Goal: Communication & Community: Ask a question

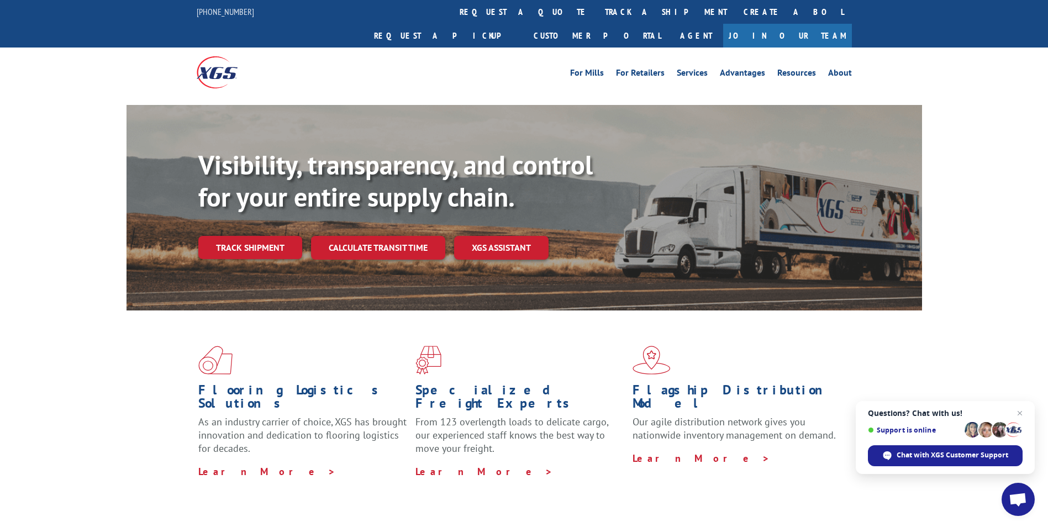
click at [261, 210] on div "Visibility, transparency, and control for your entire supply chain. Track shipm…" at bounding box center [560, 226] width 724 height 154
click at [244, 236] on link "Track shipment" at bounding box center [250, 247] width 104 height 23
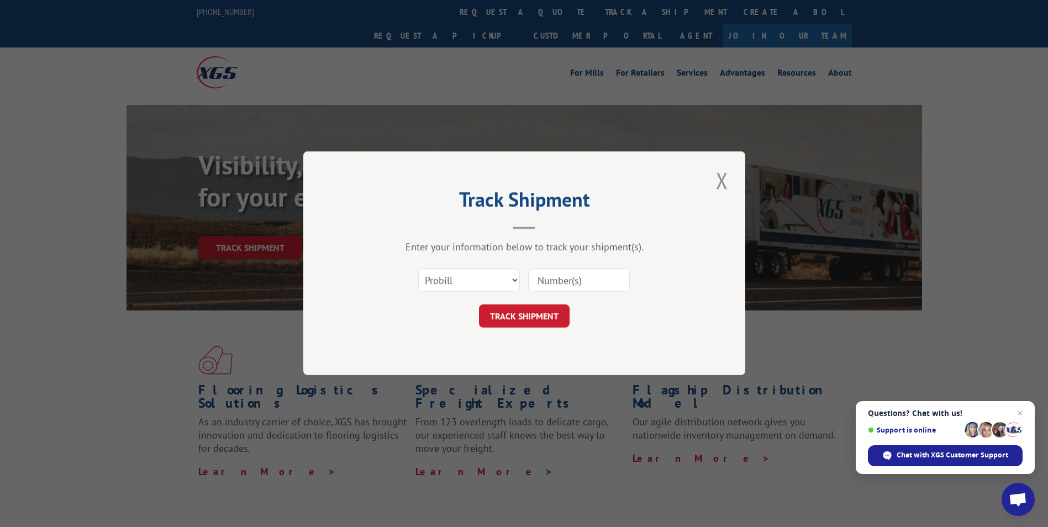
drag, startPoint x: 555, startPoint y: 282, endPoint x: 537, endPoint y: 303, distance: 28.2
click at [555, 281] on input at bounding box center [579, 280] width 102 height 23
paste input "16137453"
type input "16137453"
click at [520, 326] on button "TRACK SHIPMENT" at bounding box center [524, 316] width 91 height 23
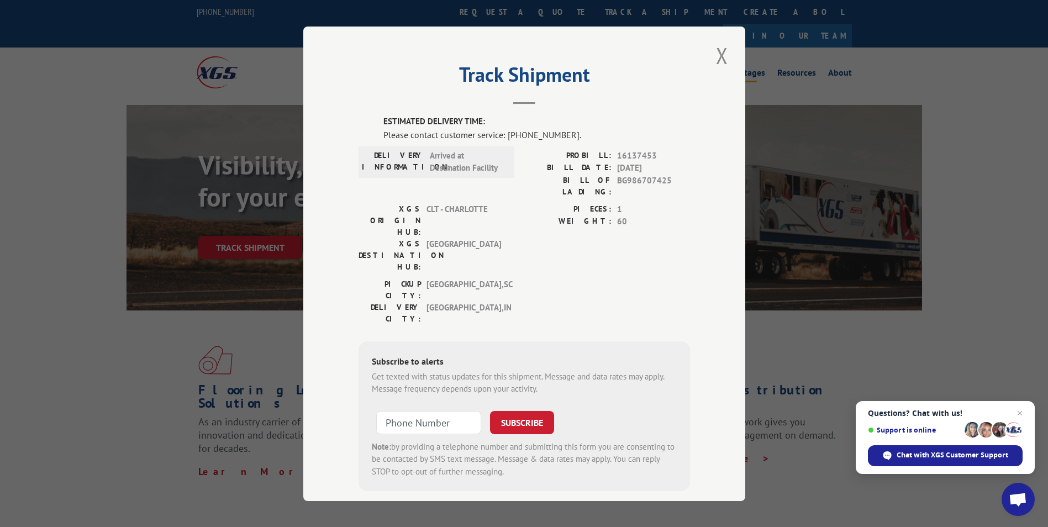
click at [720, 50] on button "Close modal" at bounding box center [721, 55] width 19 height 30
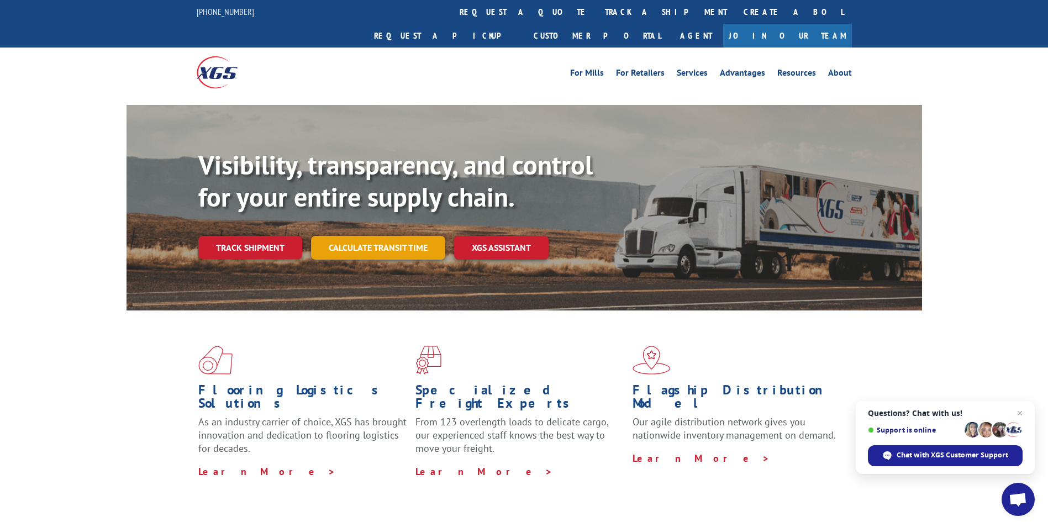
click at [419, 236] on link "Calculate transit time" at bounding box center [378, 248] width 134 height 24
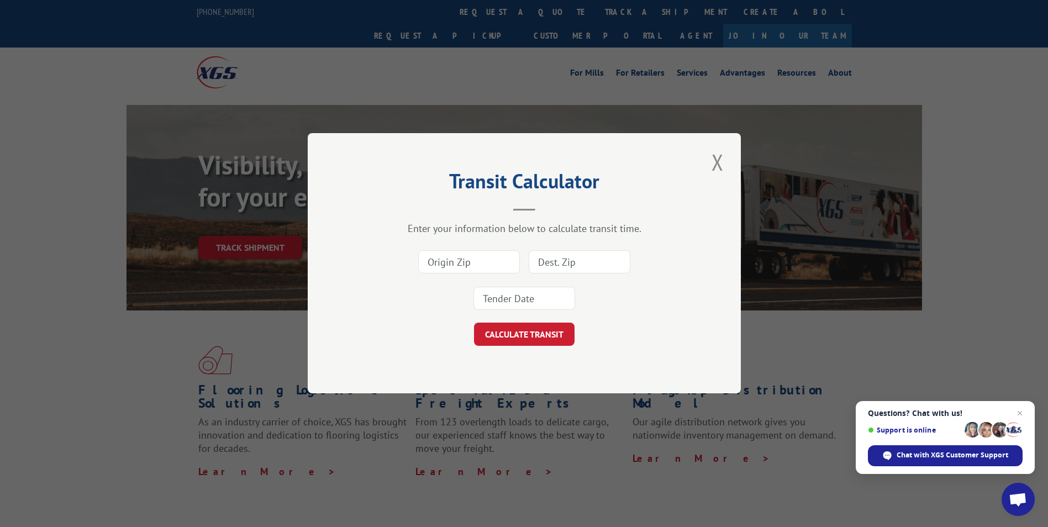
click at [231, 265] on div "Transit Calculator Enter your information below to calculate transit time. CALC…" at bounding box center [524, 263] width 1048 height 527
drag, startPoint x: 713, startPoint y: 156, endPoint x: 651, endPoint y: 173, distance: 64.6
click at [716, 158] on button "Close modal" at bounding box center [717, 162] width 19 height 30
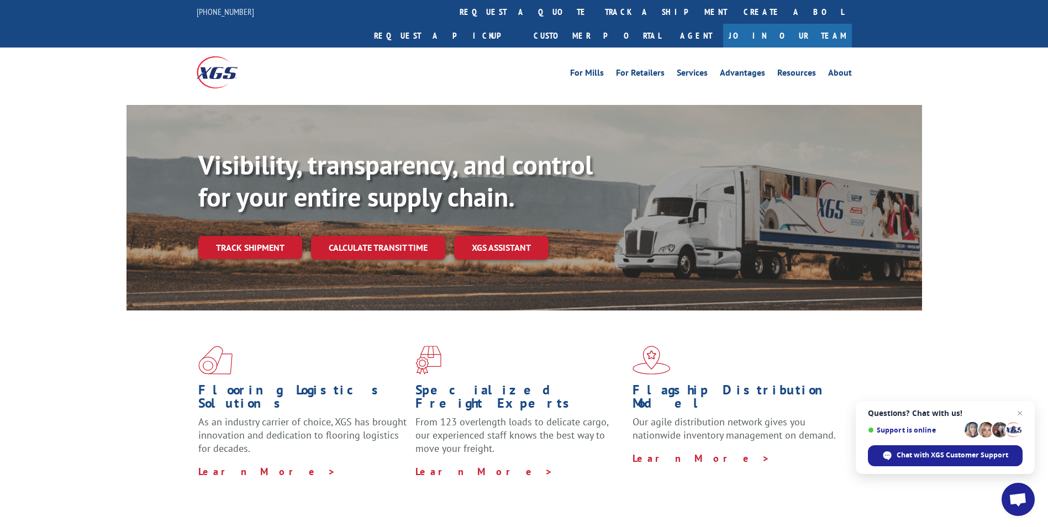
click at [251, 236] on link "Track shipment" at bounding box center [250, 247] width 104 height 23
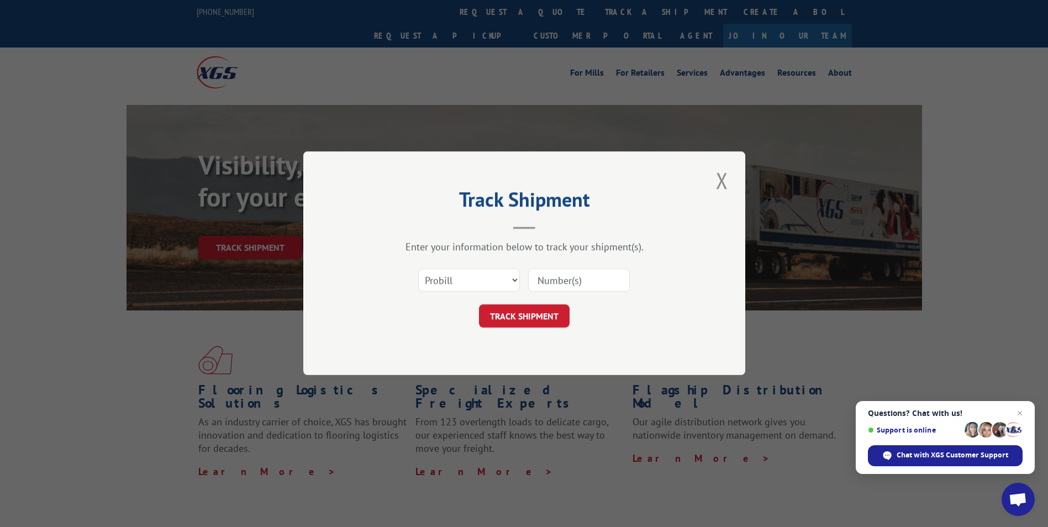
click at [577, 271] on input at bounding box center [579, 280] width 102 height 23
paste input "16137451"
type input "16137451"
click at [517, 316] on button "TRACK SHIPMENT" at bounding box center [524, 316] width 91 height 23
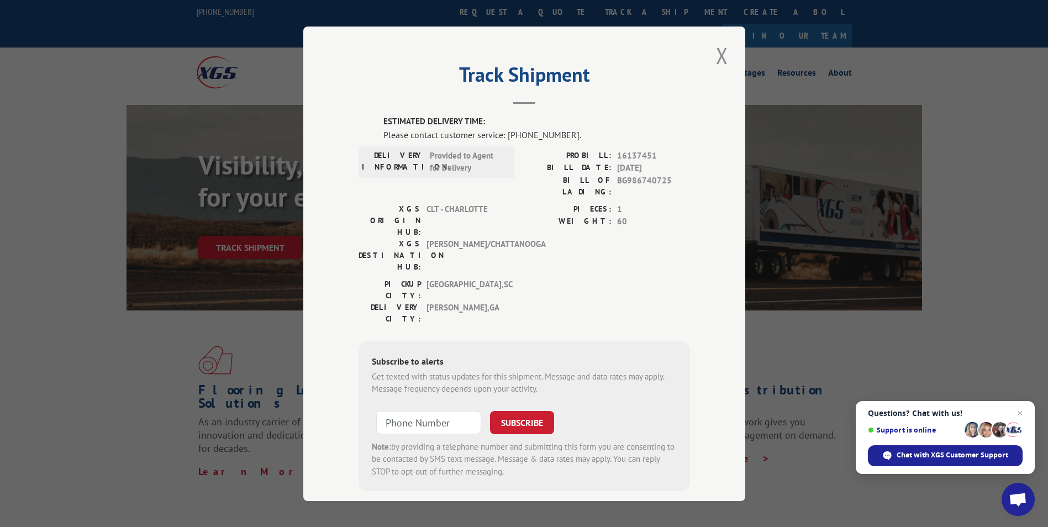
drag, startPoint x: 313, startPoint y: 287, endPoint x: 283, endPoint y: 289, distance: 29.9
click at [313, 286] on div "Track Shipment ESTIMATED DELIVERY TIME: Please contact customer service: [PHONE…" at bounding box center [524, 264] width 442 height 474
click at [714, 57] on button "Close modal" at bounding box center [721, 55] width 19 height 30
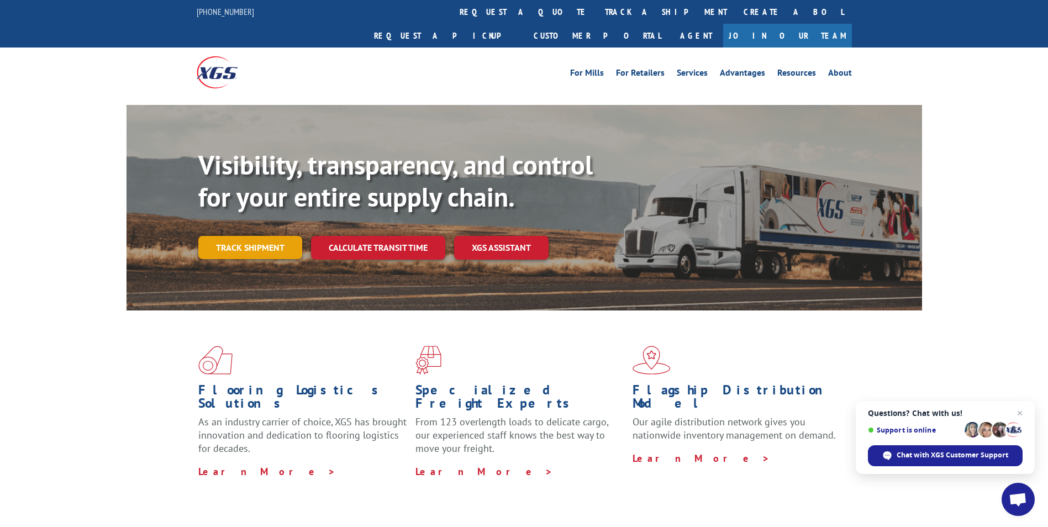
click at [254, 236] on link "Track shipment" at bounding box center [250, 247] width 104 height 23
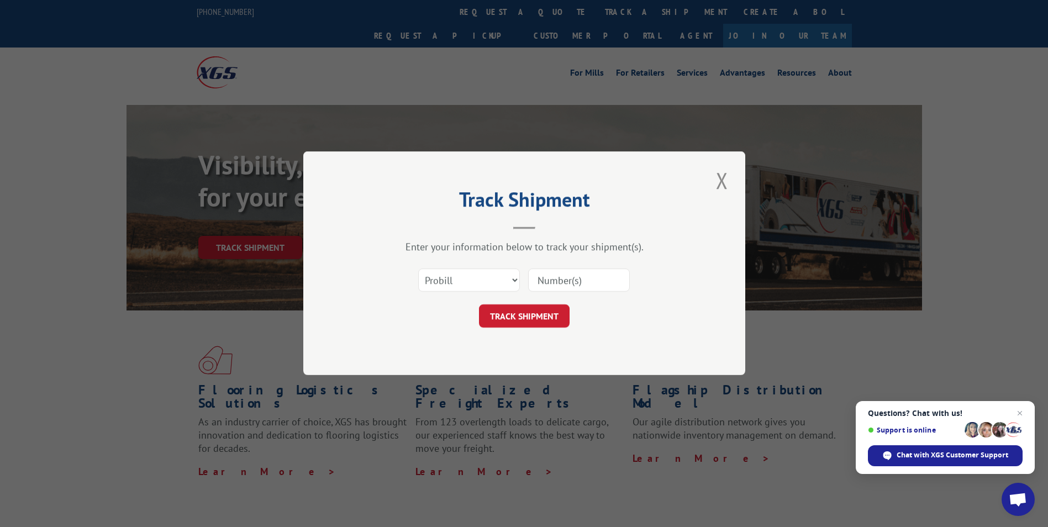
click at [571, 281] on input at bounding box center [579, 280] width 102 height 23
paste input "16137439"
type input "16137439"
click at [509, 319] on button "TRACK SHIPMENT" at bounding box center [524, 316] width 91 height 23
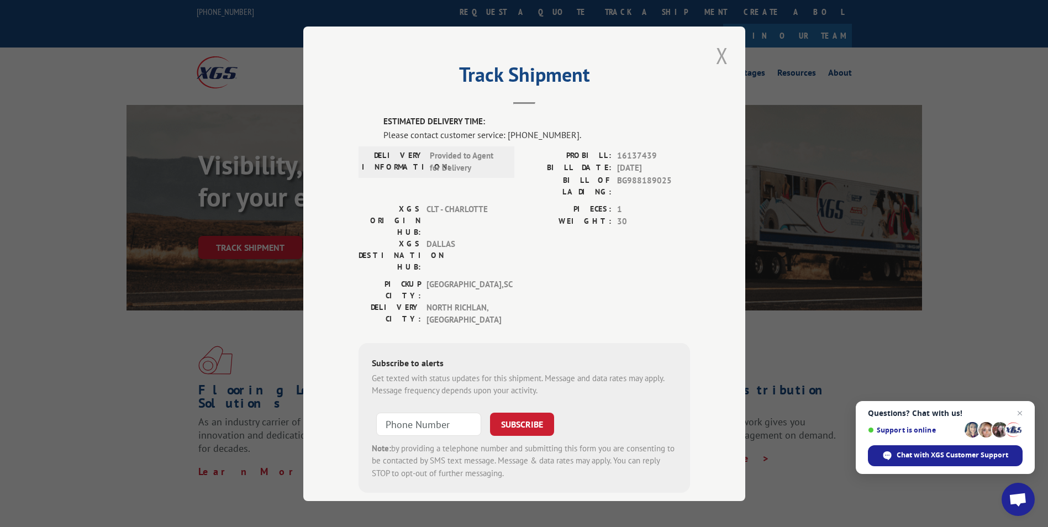
click at [718, 51] on button "Close modal" at bounding box center [721, 55] width 19 height 30
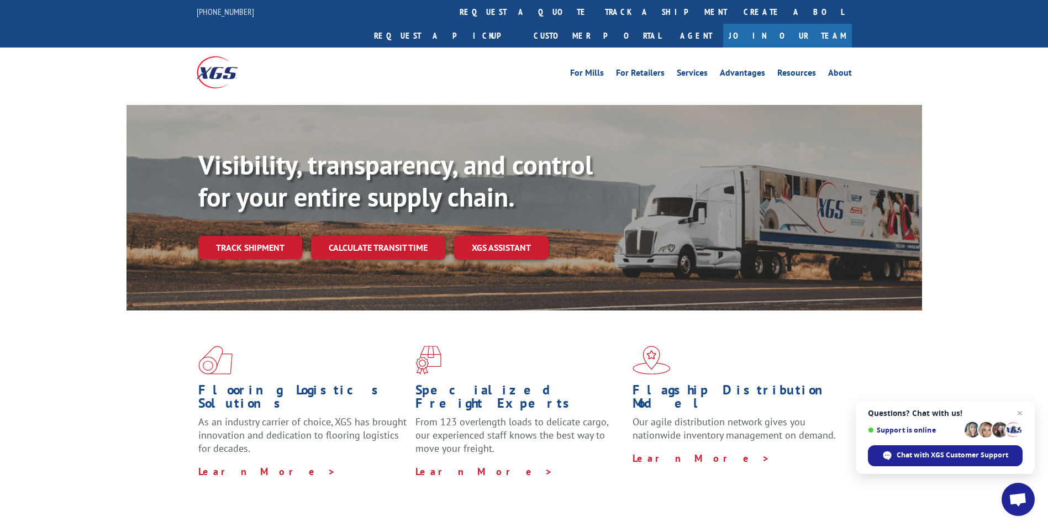
click at [236, 236] on link "Track shipment" at bounding box center [250, 247] width 104 height 23
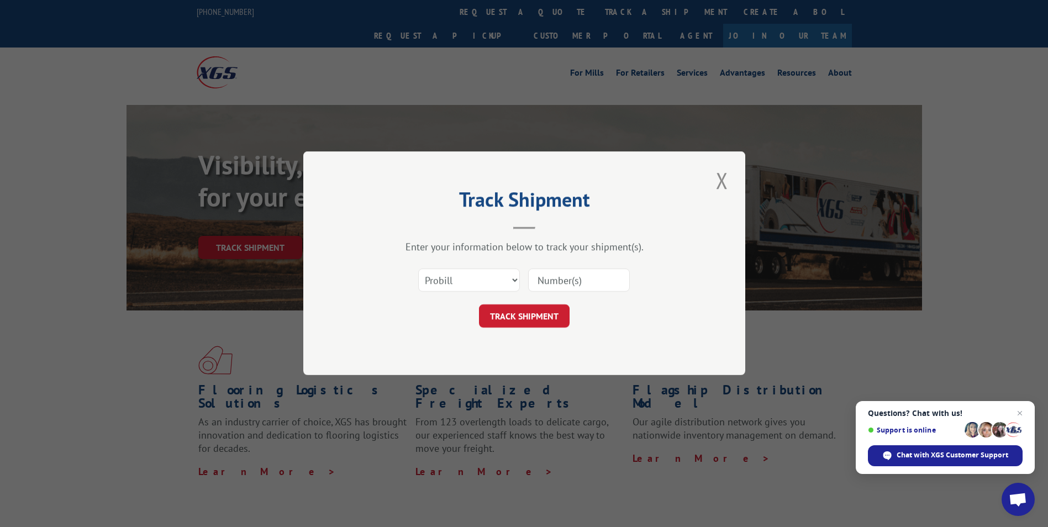
click at [543, 287] on input at bounding box center [579, 280] width 102 height 23
paste input "16137437"
type input "16137437"
click at [511, 326] on button "TRACK SHIPMENT" at bounding box center [524, 316] width 91 height 23
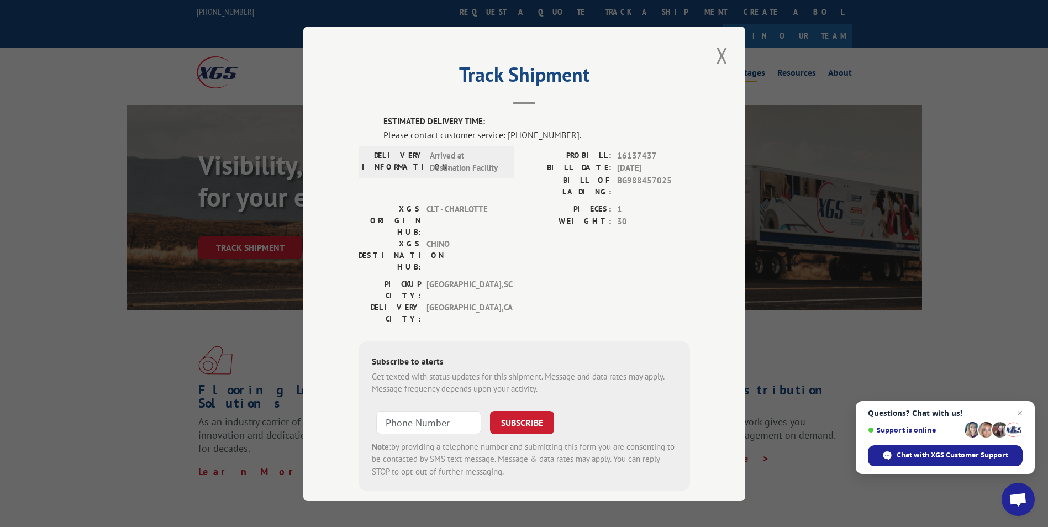
click at [721, 52] on button "Close modal" at bounding box center [721, 55] width 19 height 30
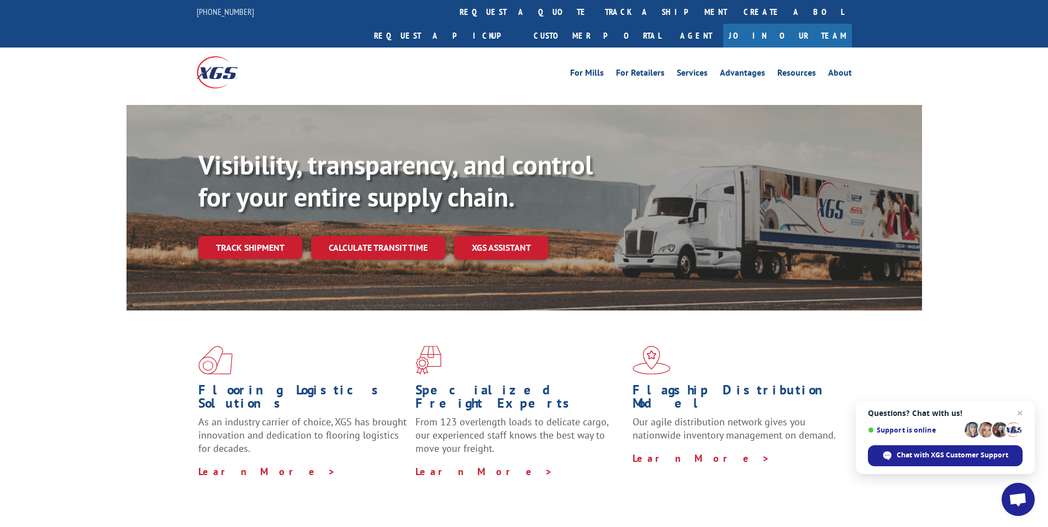
drag, startPoint x: 238, startPoint y: 228, endPoint x: 281, endPoint y: 228, distance: 43.1
click at [239, 236] on link "Track shipment" at bounding box center [250, 247] width 104 height 23
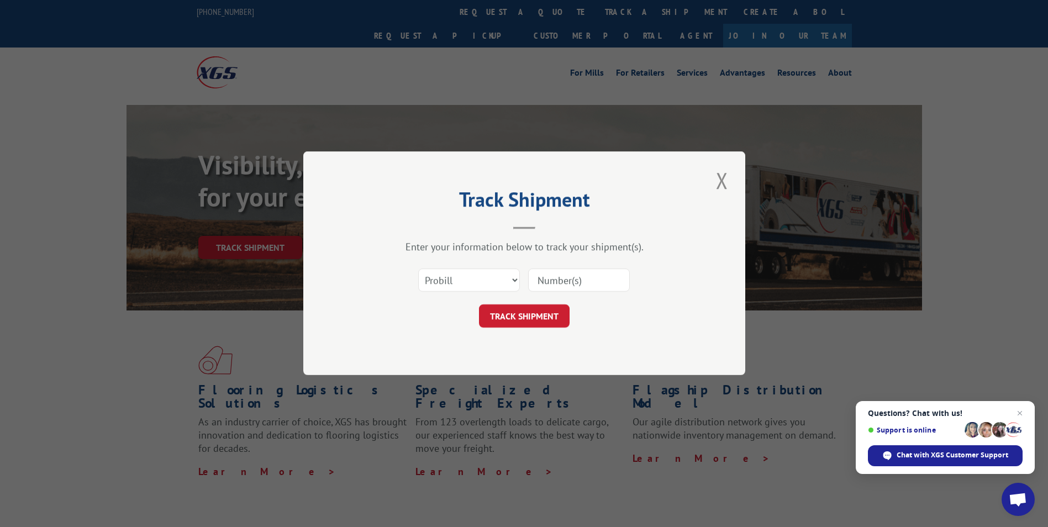
click at [542, 280] on input at bounding box center [579, 280] width 102 height 23
paste input "16137435"
type input "16137435"
click at [522, 321] on button "TRACK SHIPMENT" at bounding box center [524, 316] width 91 height 23
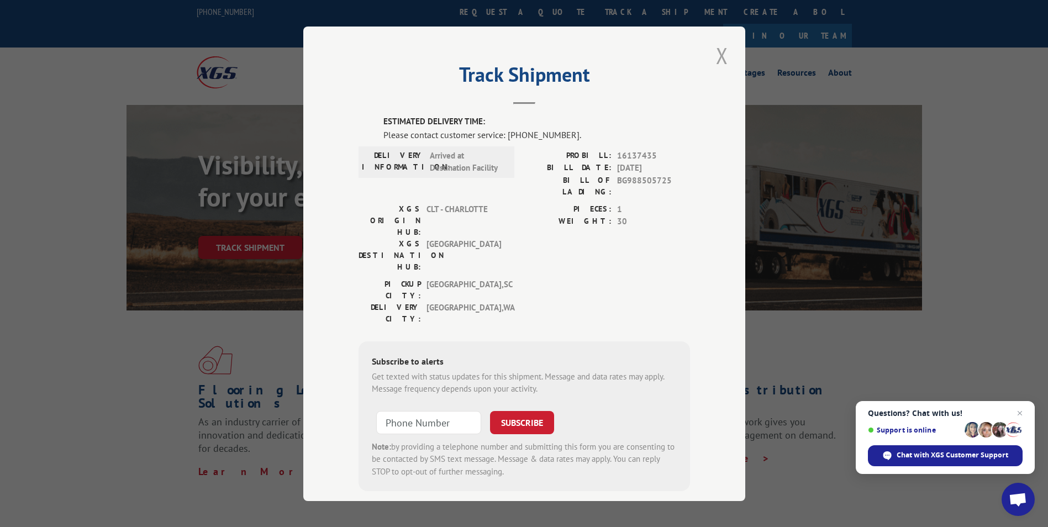
click at [715, 60] on button "Close modal" at bounding box center [721, 55] width 19 height 30
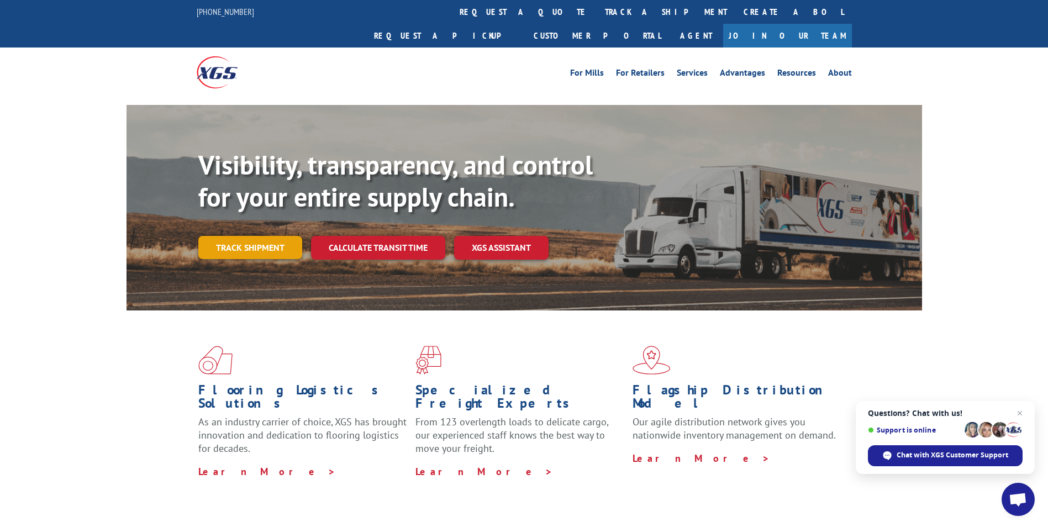
click at [256, 236] on link "Track shipment" at bounding box center [250, 247] width 104 height 23
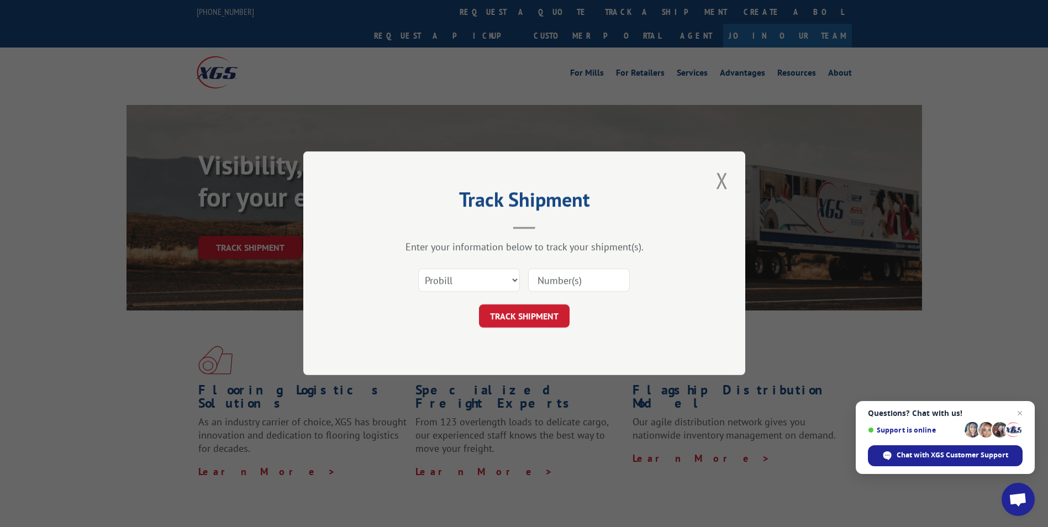
click at [566, 291] on input at bounding box center [579, 280] width 102 height 23
paste input "16137438"
type input "16137438"
click at [511, 317] on button "TRACK SHIPMENT" at bounding box center [524, 316] width 91 height 23
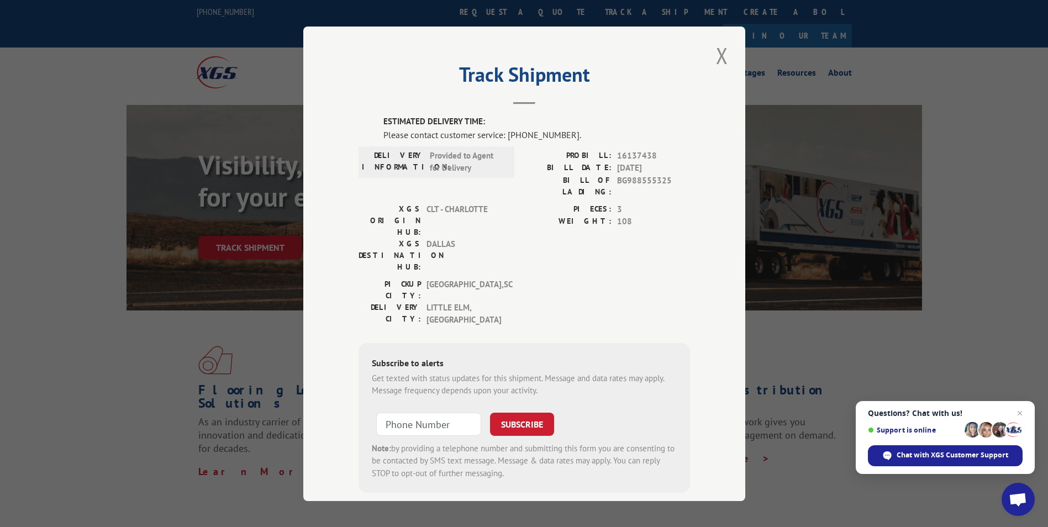
drag, startPoint x: 713, startPoint y: 57, endPoint x: 669, endPoint y: 91, distance: 54.8
click at [713, 57] on button "Close modal" at bounding box center [721, 55] width 19 height 30
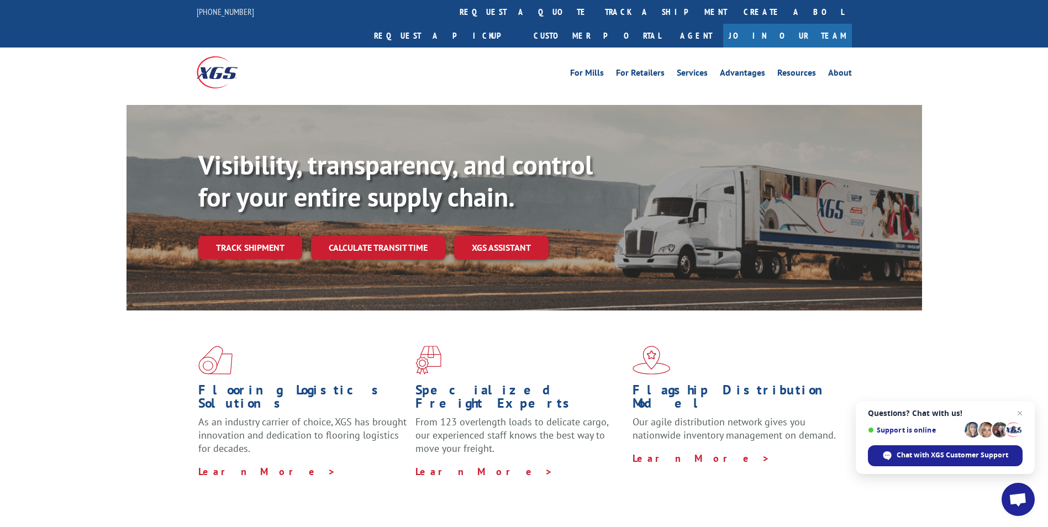
click at [243, 236] on link "Track shipment" at bounding box center [250, 247] width 104 height 23
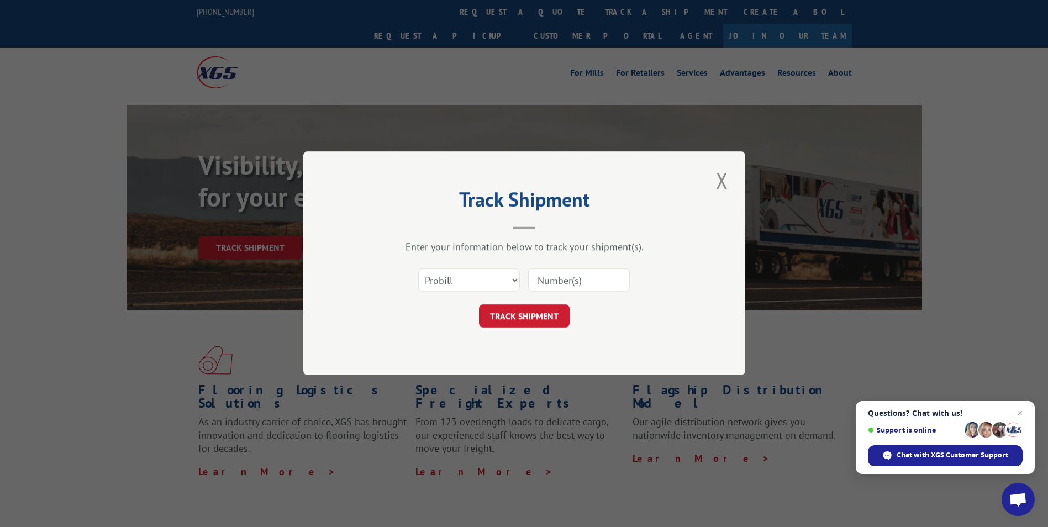
click at [562, 293] on div at bounding box center [579, 280] width 102 height 25
click at [562, 287] on input at bounding box center [579, 280] width 102 height 23
paste input "16137433"
type input "16137433"
click at [534, 310] on button "TRACK SHIPMENT" at bounding box center [524, 316] width 91 height 23
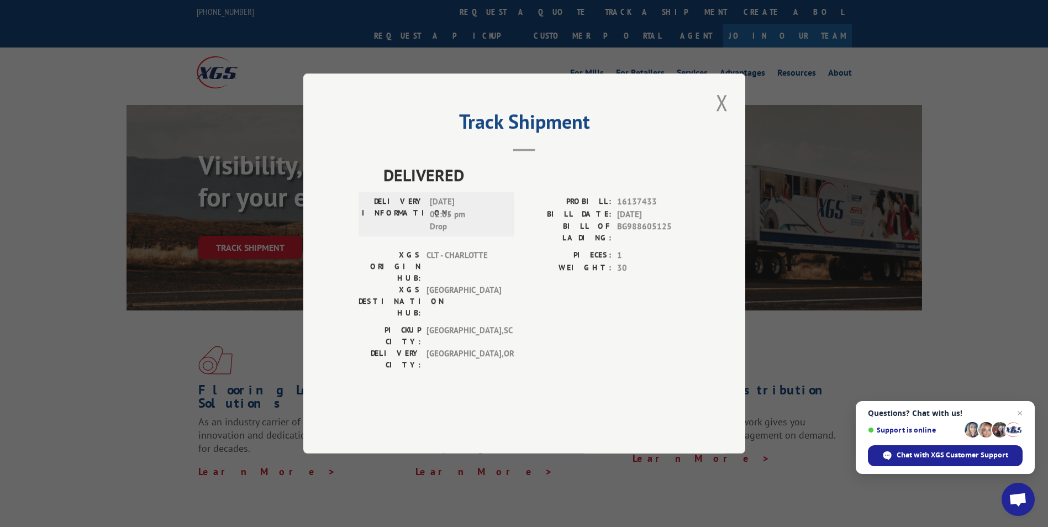
click at [717, 118] on button "Close modal" at bounding box center [721, 102] width 19 height 30
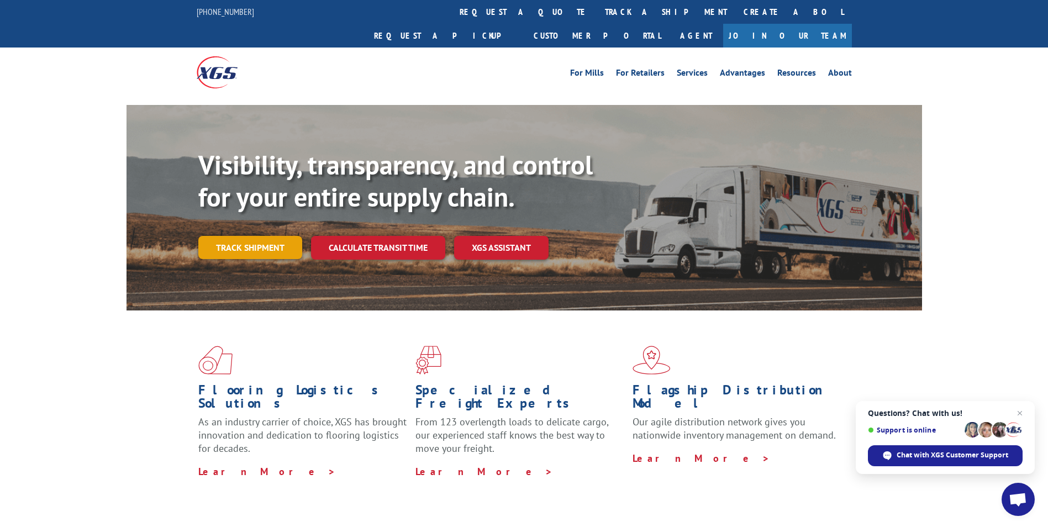
click at [255, 236] on link "Track shipment" at bounding box center [250, 247] width 104 height 23
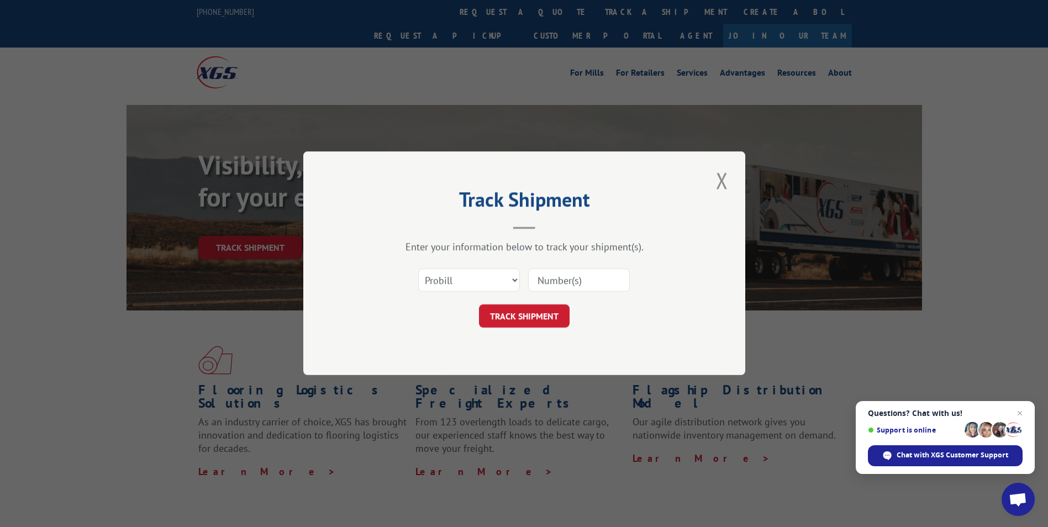
click at [566, 291] on input at bounding box center [579, 280] width 102 height 23
paste input "16137430"
type input "16137430"
click at [534, 310] on button "TRACK SHIPMENT" at bounding box center [524, 316] width 91 height 23
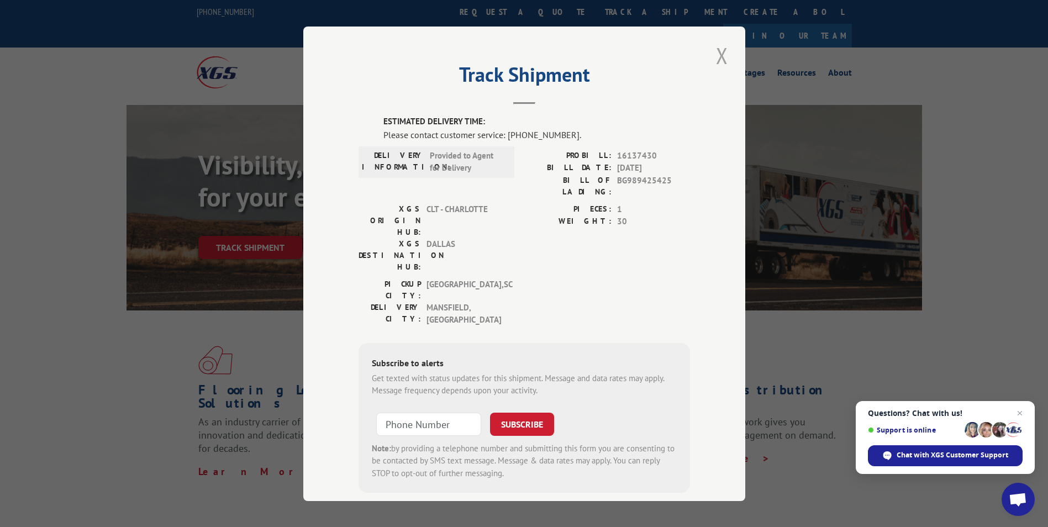
click at [714, 62] on button "Close modal" at bounding box center [721, 55] width 19 height 30
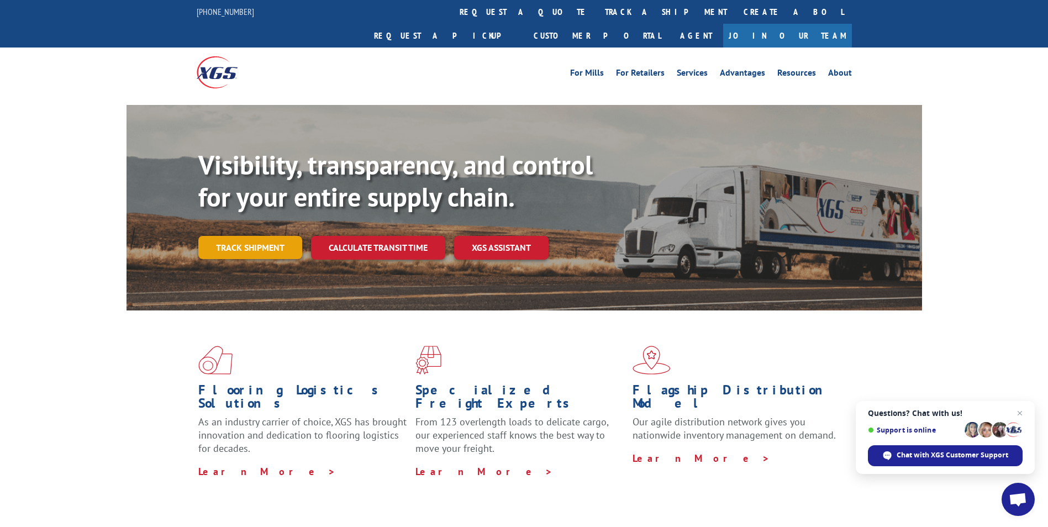
click at [241, 236] on link "Track shipment" at bounding box center [250, 247] width 104 height 23
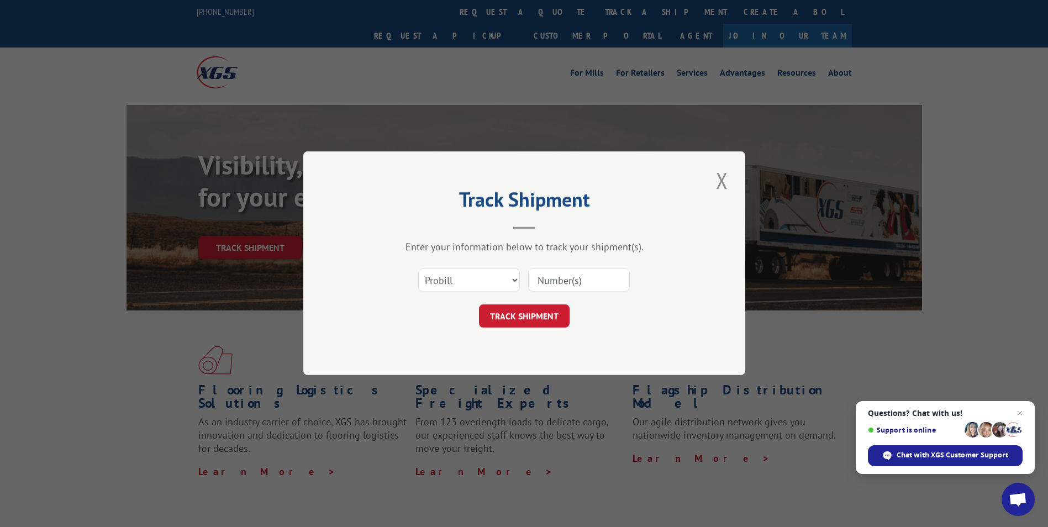
drag, startPoint x: 574, startPoint y: 286, endPoint x: 545, endPoint y: 302, distance: 33.1
click at [574, 286] on input at bounding box center [579, 280] width 102 height 23
paste input "16137429"
type input "16137429"
click at [522, 313] on button "TRACK SHIPMENT" at bounding box center [524, 316] width 91 height 23
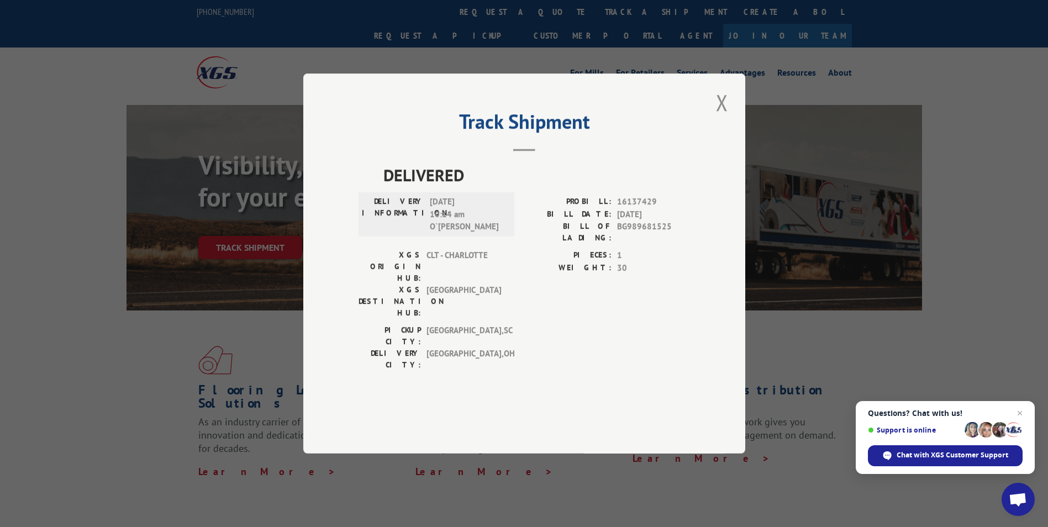
drag, startPoint x: 717, startPoint y: 136, endPoint x: 647, endPoint y: 163, distance: 74.9
click at [717, 118] on button "Close modal" at bounding box center [721, 102] width 19 height 30
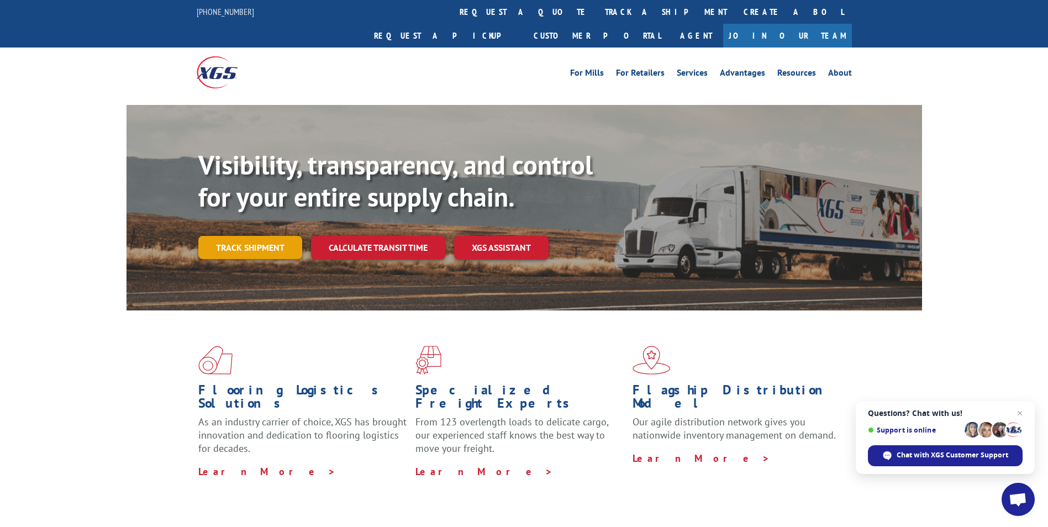
click at [250, 236] on link "Track shipment" at bounding box center [250, 247] width 104 height 23
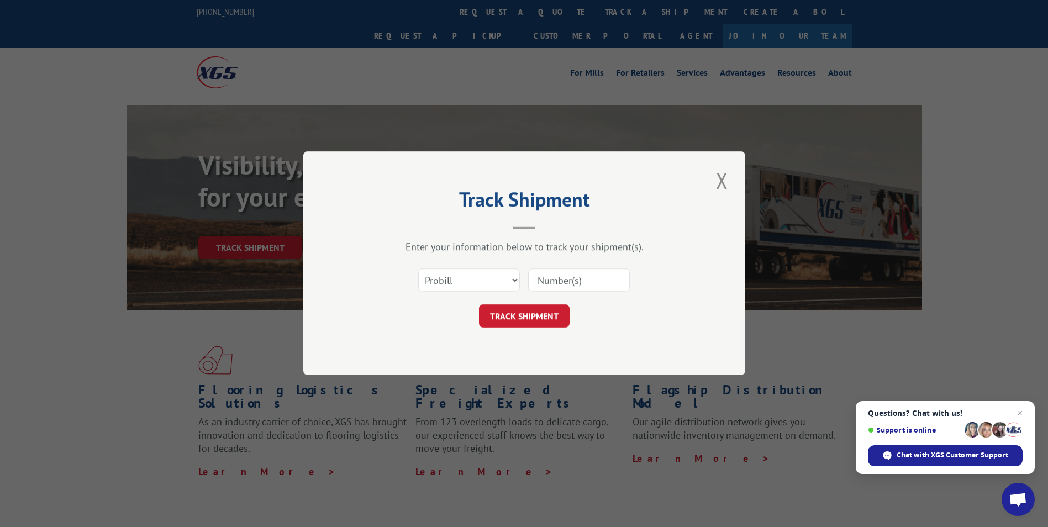
drag, startPoint x: 546, startPoint y: 276, endPoint x: 547, endPoint y: 287, distance: 10.6
click at [547, 277] on input at bounding box center [579, 280] width 102 height 23
paste input "16137427"
type input "16137427"
click at [525, 310] on button "TRACK SHIPMENT" at bounding box center [524, 316] width 91 height 23
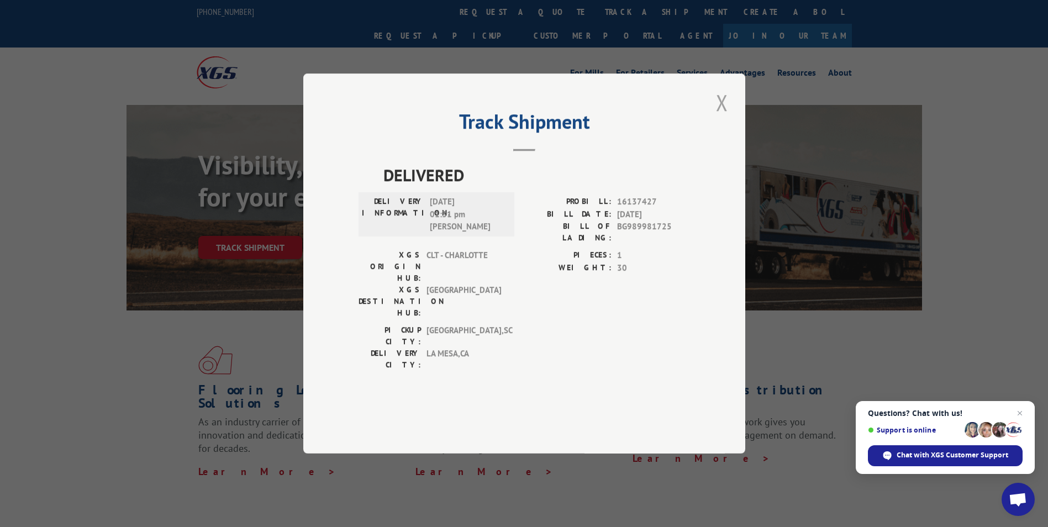
click at [720, 118] on button "Close modal" at bounding box center [721, 102] width 19 height 30
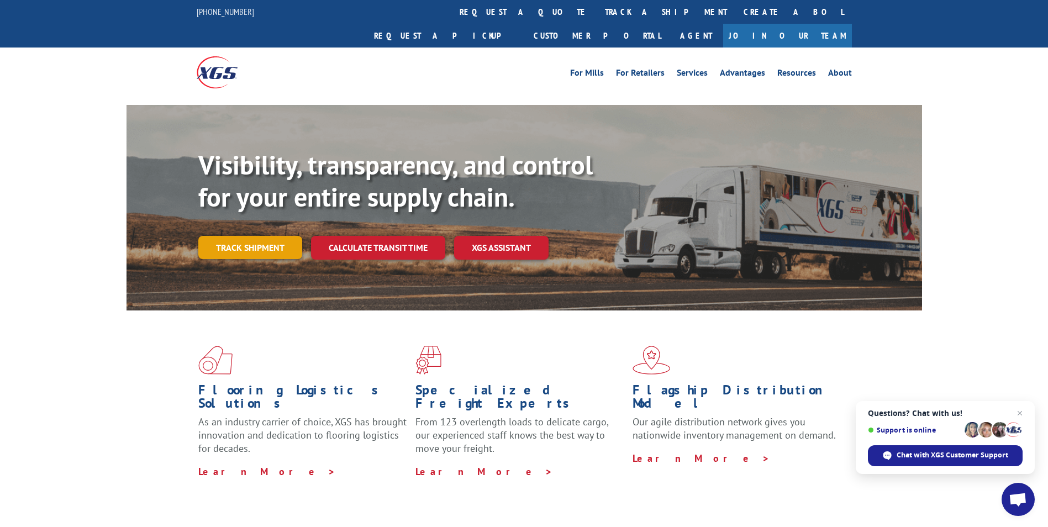
click at [258, 236] on link "Track shipment" at bounding box center [250, 247] width 104 height 23
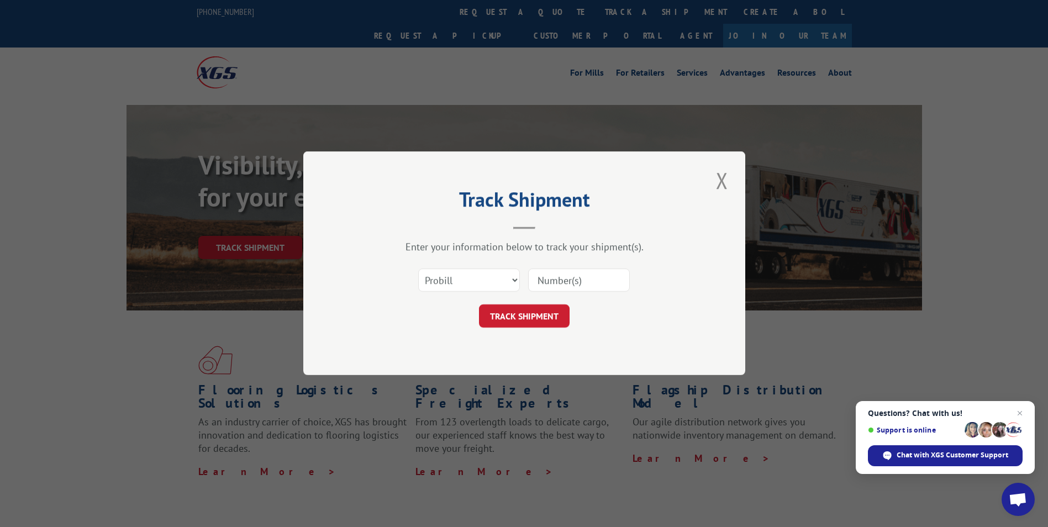
click at [592, 279] on input at bounding box center [579, 280] width 102 height 23
paste input "16137426"
type input "16137426"
click at [516, 317] on button "TRACK SHIPMENT" at bounding box center [524, 316] width 91 height 23
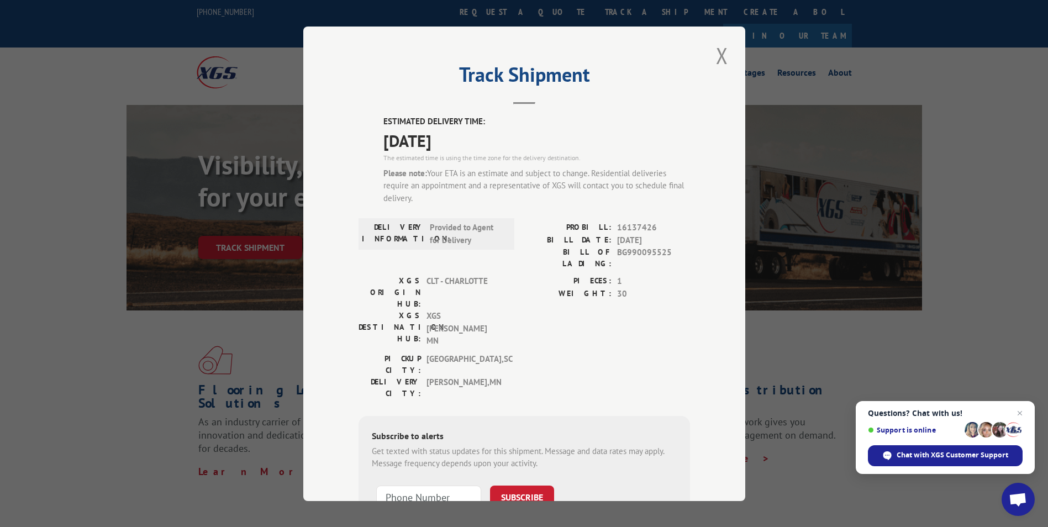
drag, startPoint x: 715, startPoint y: 59, endPoint x: 631, endPoint y: 129, distance: 109.0
click at [715, 59] on button "Close modal" at bounding box center [721, 55] width 19 height 30
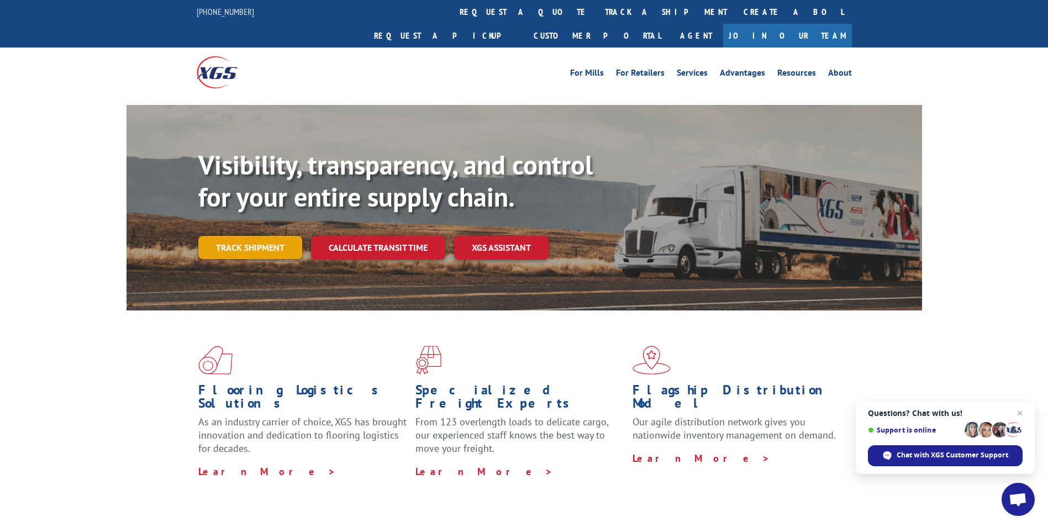
click at [256, 236] on link "Track shipment" at bounding box center [250, 247] width 104 height 23
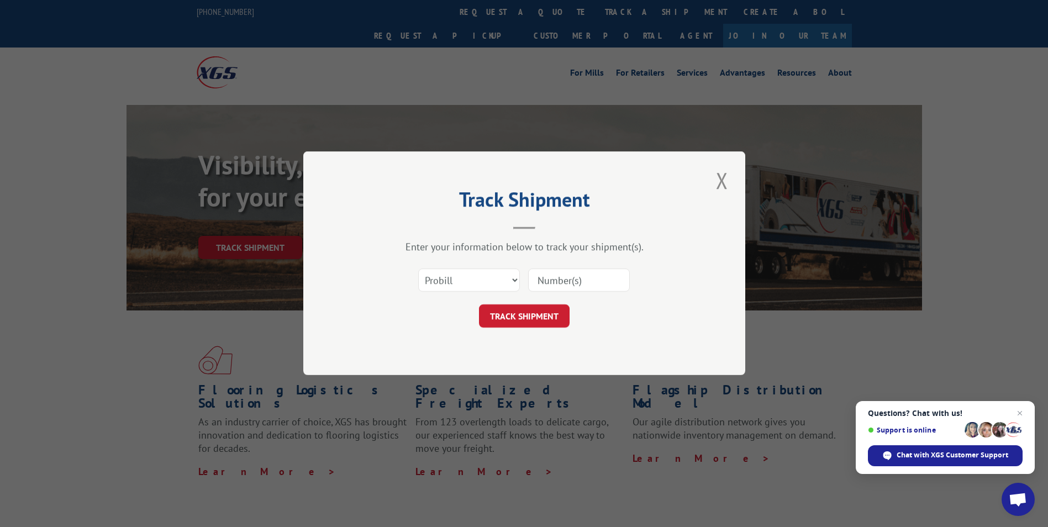
click at [580, 282] on input at bounding box center [579, 280] width 102 height 23
paste input "16137425"
type input "16137425"
click at [515, 321] on button "TRACK SHIPMENT" at bounding box center [524, 316] width 91 height 23
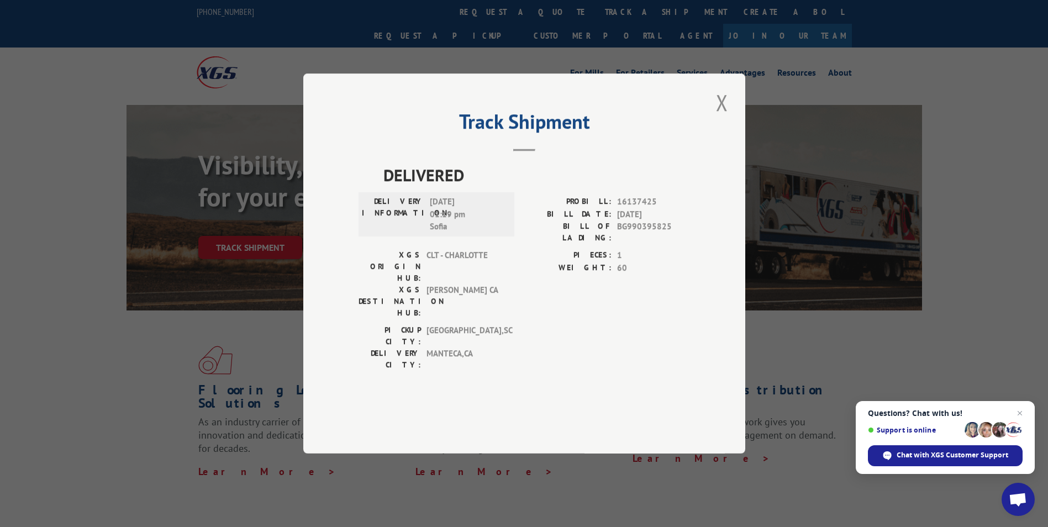
click at [709, 135] on div "Track Shipment DELIVERED DELIVERY INFORMATION: [DATE] 01:19 pm [PERSON_NAME]: 1…" at bounding box center [524, 263] width 442 height 380
click at [725, 118] on button "Close modal" at bounding box center [721, 102] width 19 height 30
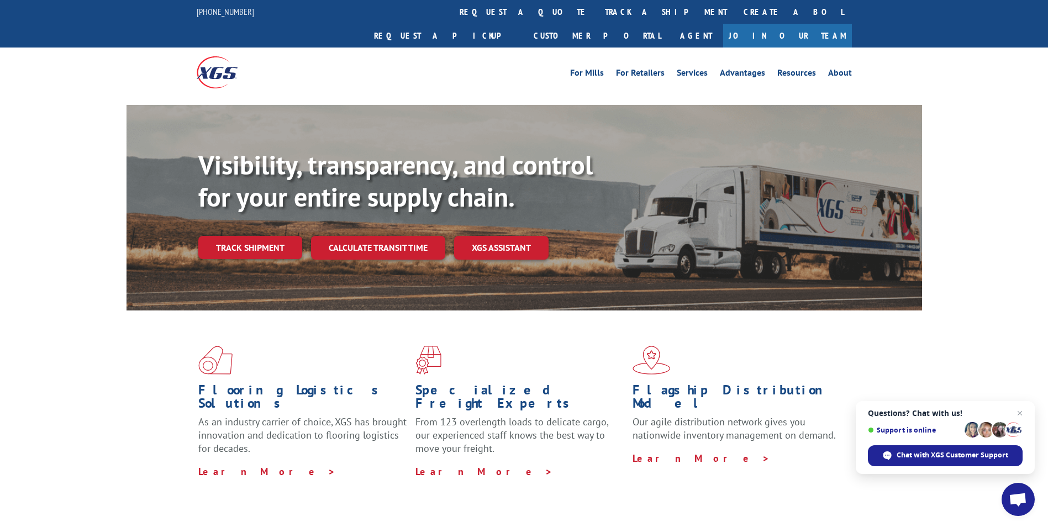
click at [252, 236] on link "Track shipment" at bounding box center [250, 247] width 104 height 23
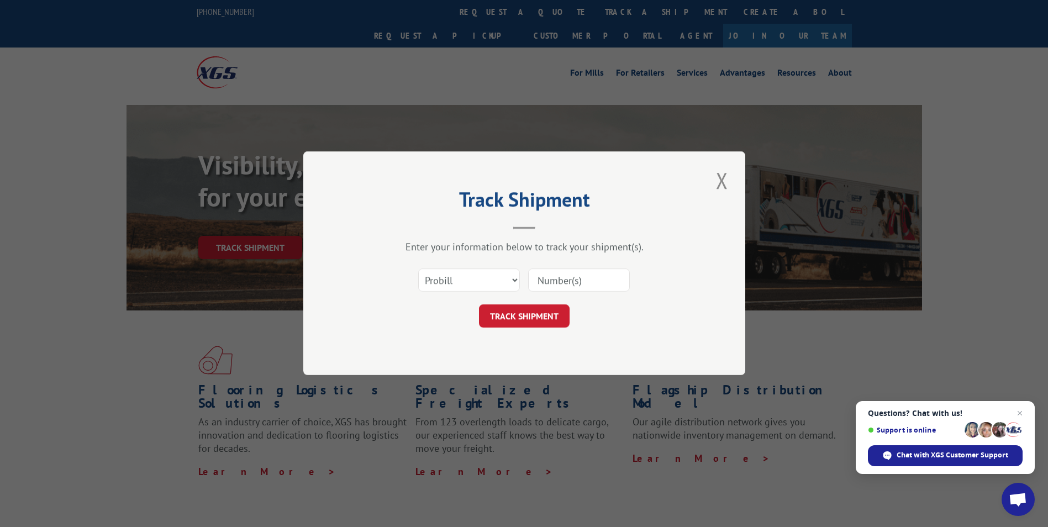
click at [556, 280] on input at bounding box center [579, 280] width 102 height 23
paste input "16137424"
type input "16137424"
click at [529, 312] on button "TRACK SHIPMENT" at bounding box center [524, 316] width 91 height 23
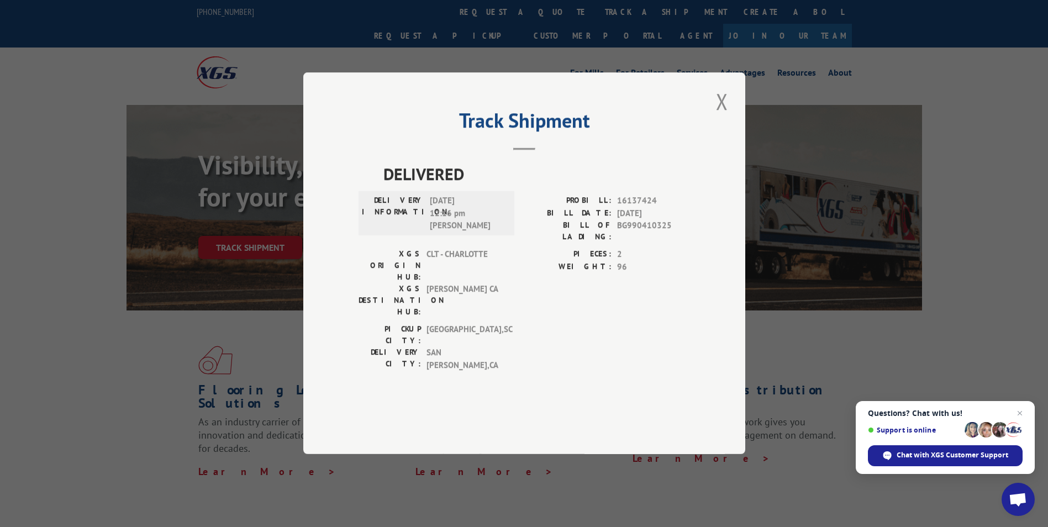
click at [731, 117] on button "Close modal" at bounding box center [721, 101] width 19 height 30
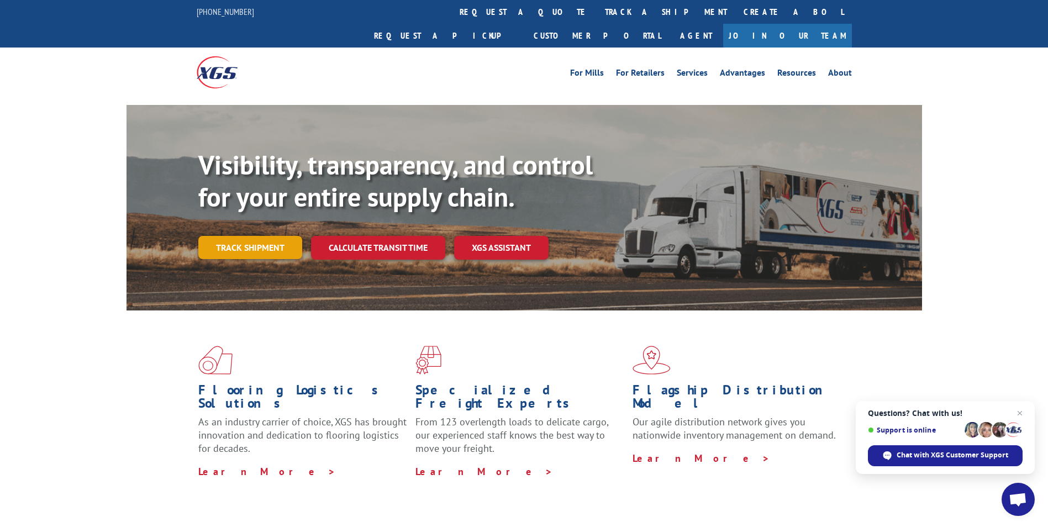
click at [266, 236] on link "Track shipment" at bounding box center [250, 247] width 104 height 23
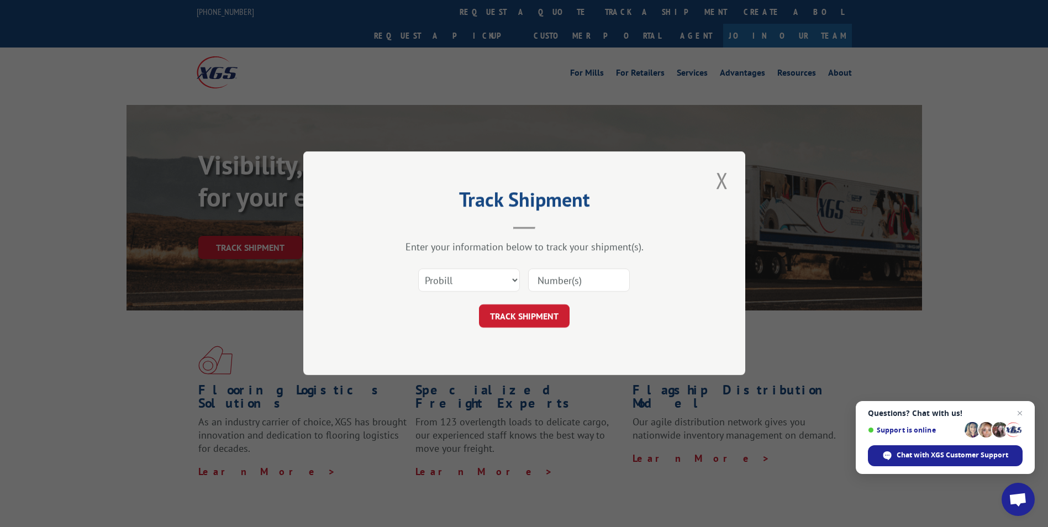
drag, startPoint x: 568, startPoint y: 279, endPoint x: 567, endPoint y: 286, distance: 6.8
click at [568, 279] on input at bounding box center [579, 280] width 102 height 23
paste input "16137421"
type input "16137421"
click at [526, 308] on button "TRACK SHIPMENT" at bounding box center [524, 316] width 91 height 23
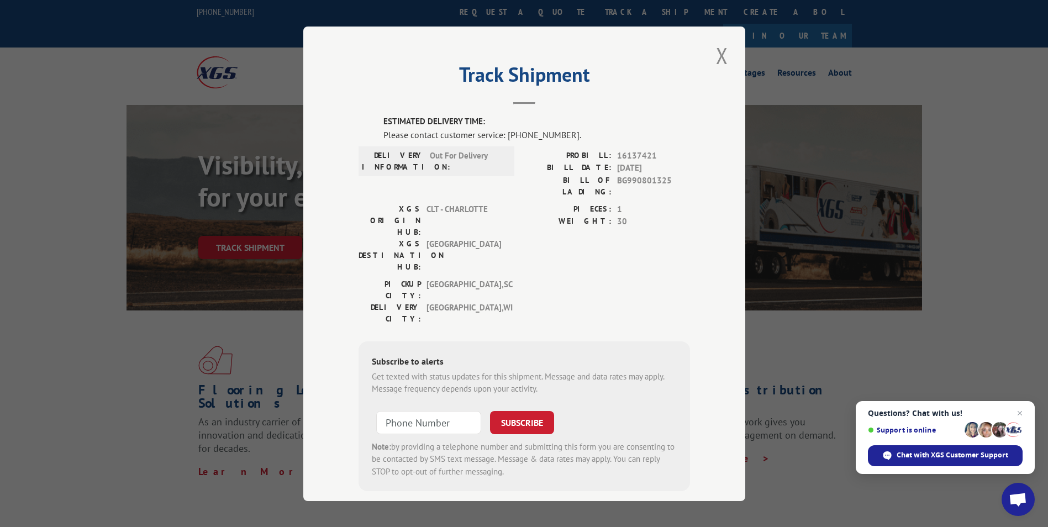
drag, startPoint x: 717, startPoint y: 51, endPoint x: 702, endPoint y: 63, distance: 19.7
click at [717, 51] on button "Close modal" at bounding box center [721, 55] width 19 height 30
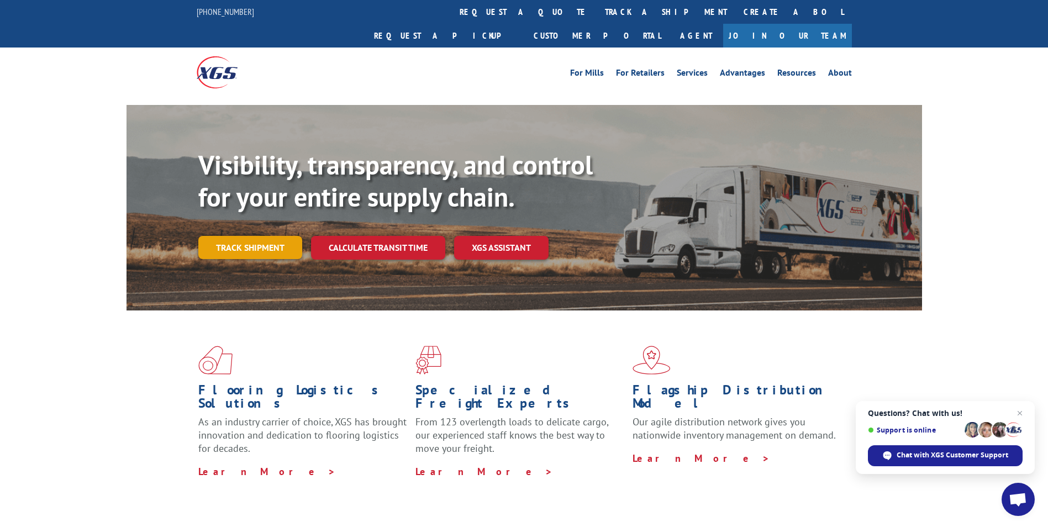
click at [239, 236] on link "Track shipment" at bounding box center [250, 247] width 104 height 23
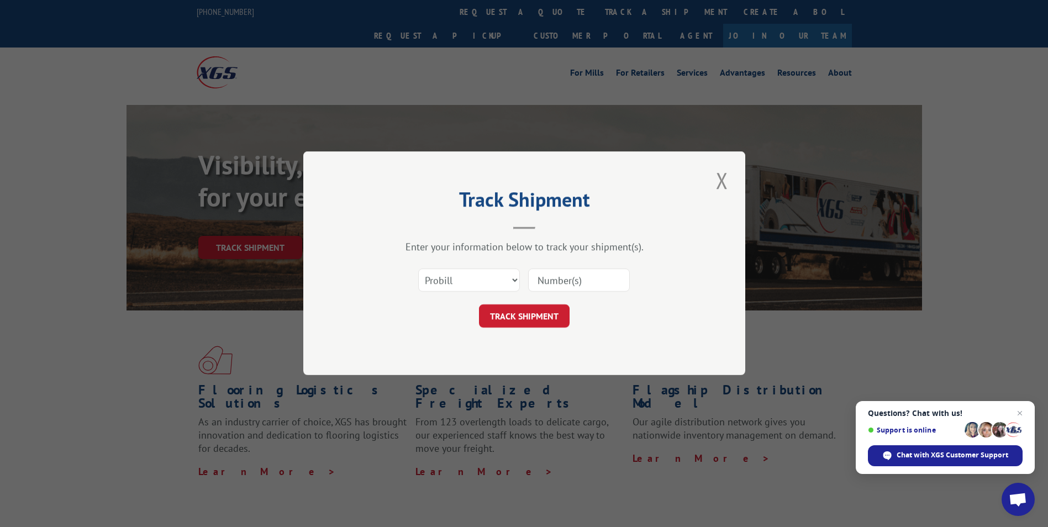
click at [546, 277] on input at bounding box center [579, 280] width 102 height 23
paste input "16137420"
type input "16137420"
click at [531, 309] on button "TRACK SHIPMENT" at bounding box center [524, 316] width 91 height 23
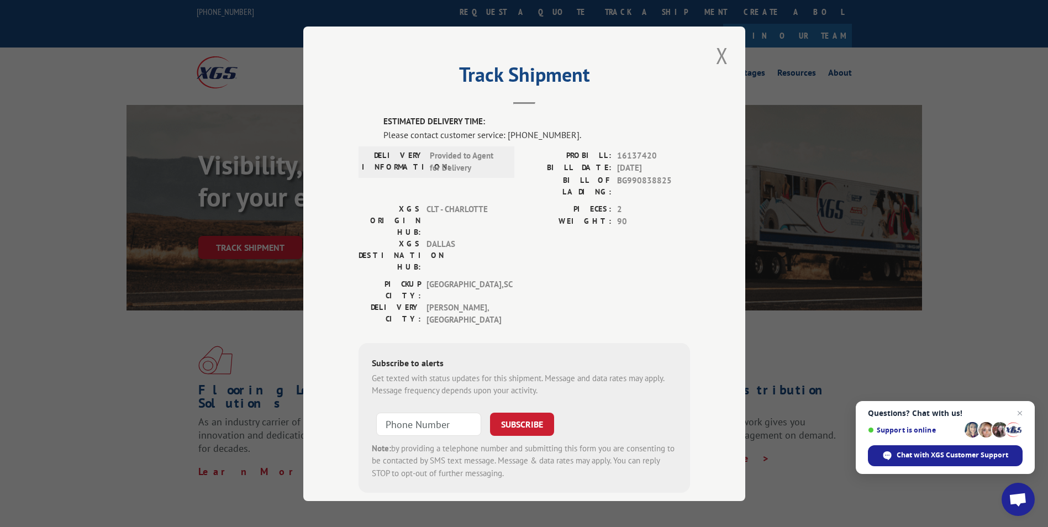
drag, startPoint x: 718, startPoint y: 54, endPoint x: 616, endPoint y: 120, distance: 121.3
click at [718, 54] on button "Close modal" at bounding box center [721, 55] width 19 height 30
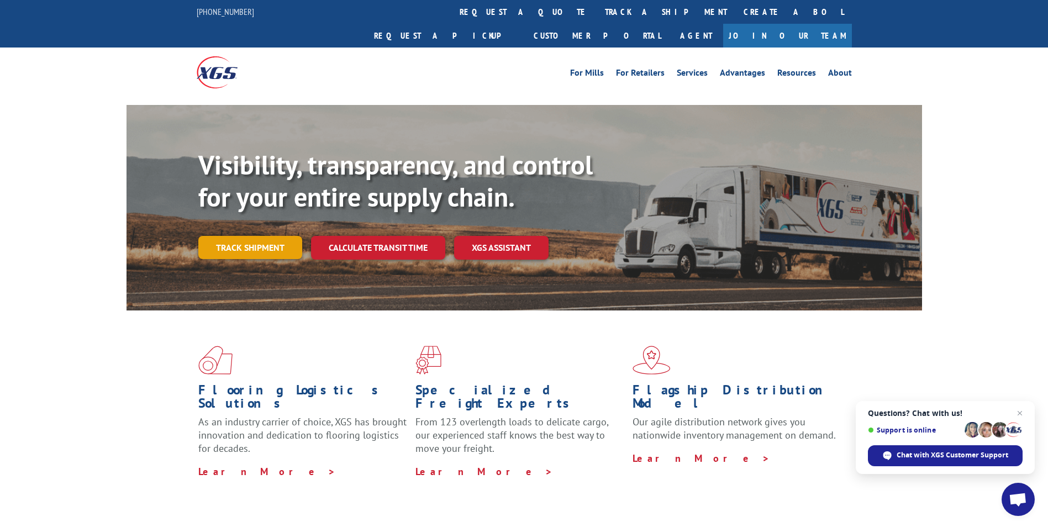
click at [224, 236] on link "Track shipment" at bounding box center [250, 247] width 104 height 23
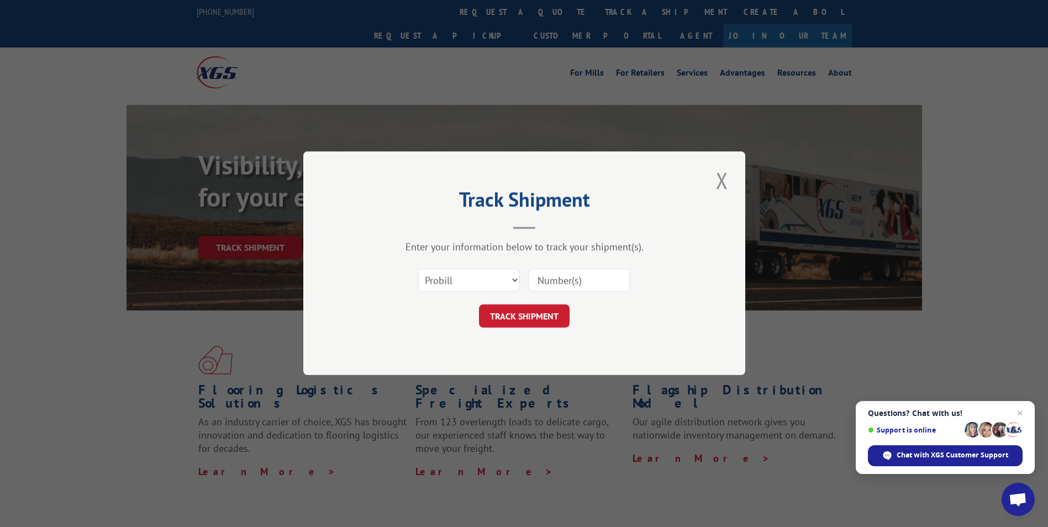
click at [562, 282] on input at bounding box center [579, 280] width 102 height 23
paste input "16137413"
type input "16137413"
click at [539, 308] on button "TRACK SHIPMENT" at bounding box center [524, 316] width 91 height 23
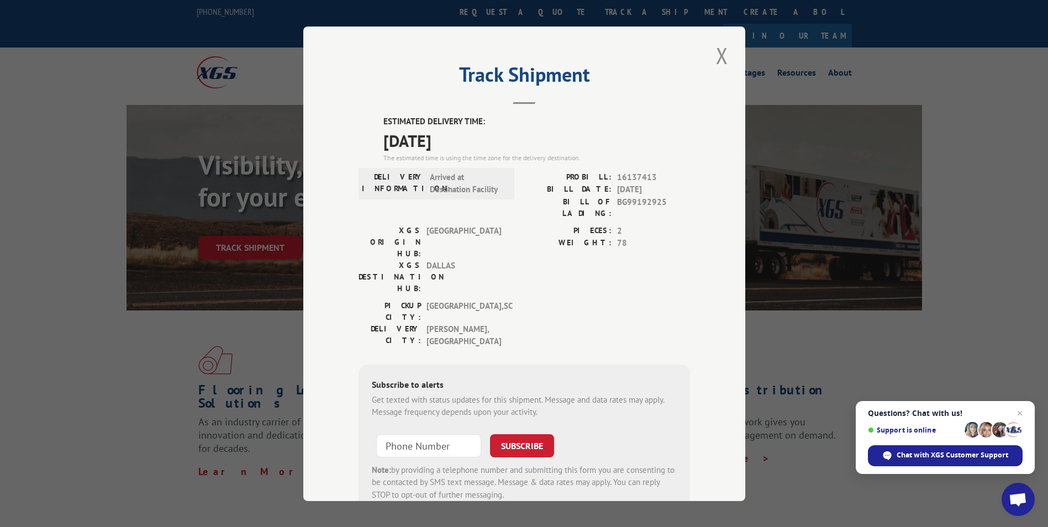
drag, startPoint x: 717, startPoint y: 52, endPoint x: 711, endPoint y: 56, distance: 7.5
click at [717, 52] on button "Close modal" at bounding box center [721, 55] width 19 height 30
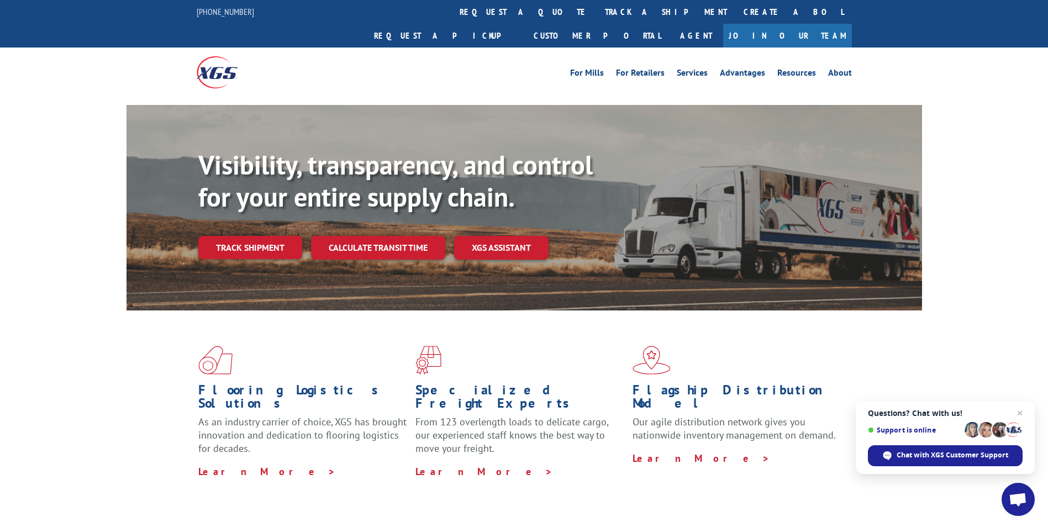
click at [236, 236] on link "Track shipment" at bounding box center [250, 247] width 104 height 23
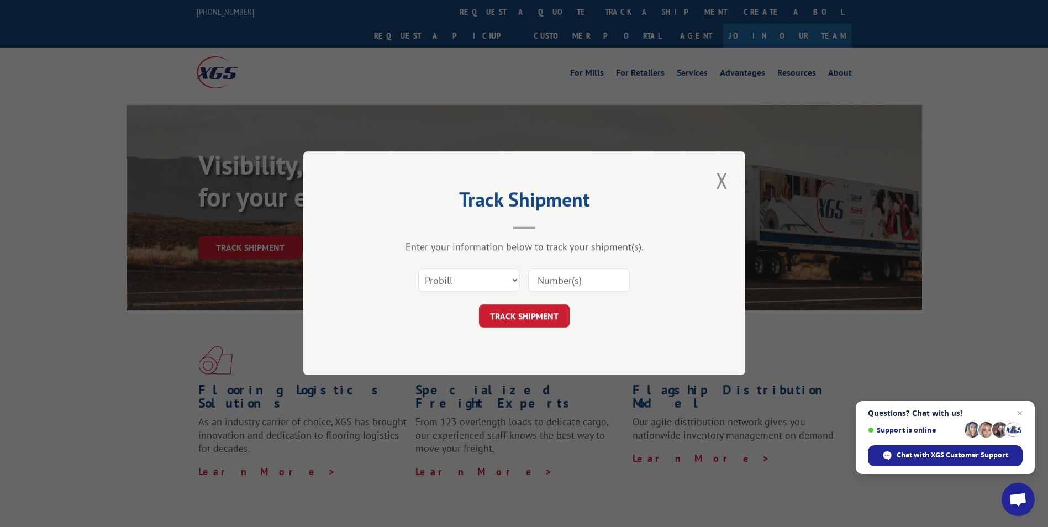
click at [534, 275] on input at bounding box center [579, 280] width 102 height 23
paste input "16137411"
type input "16137411"
click at [538, 309] on button "TRACK SHIPMENT" at bounding box center [524, 316] width 91 height 23
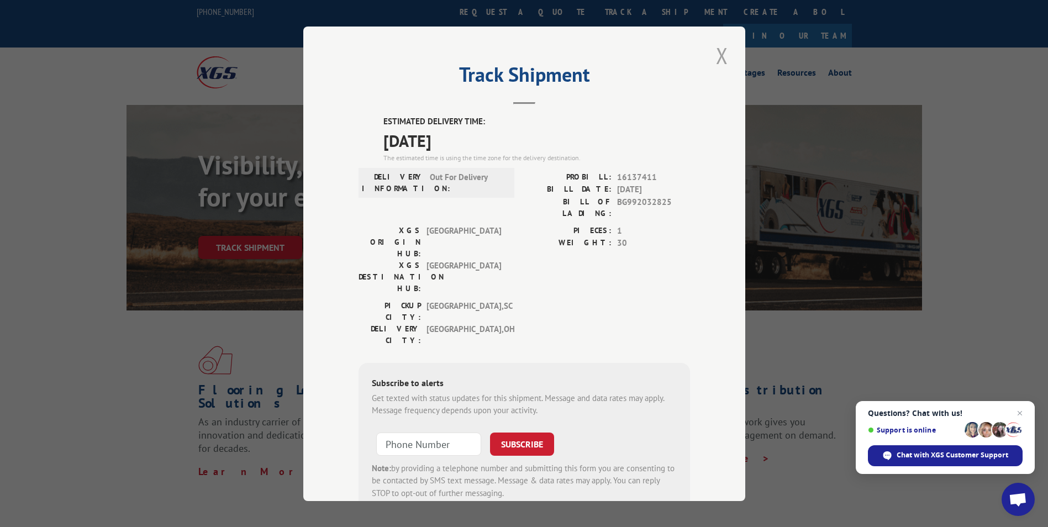
click at [721, 52] on button "Close modal" at bounding box center [721, 55] width 19 height 30
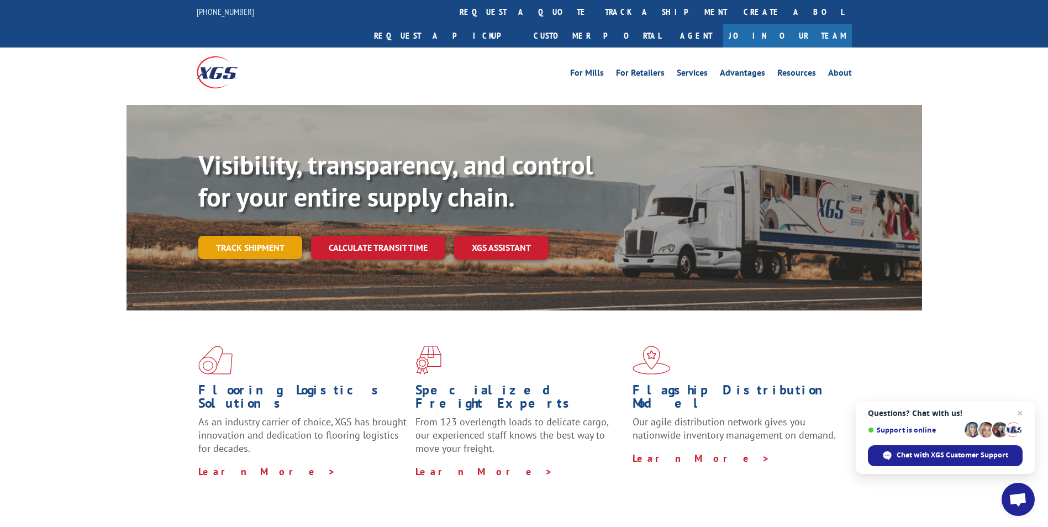
click at [272, 236] on link "Track shipment" at bounding box center [250, 247] width 104 height 23
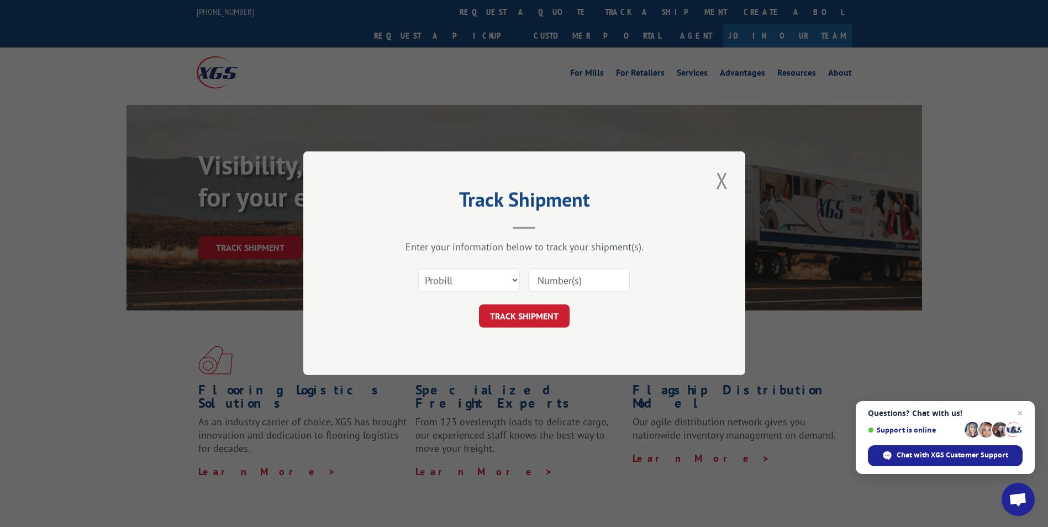
click at [533, 281] on input at bounding box center [579, 280] width 102 height 23
paste input "16137410"
type input "16137410"
click at [516, 305] on button "TRACK SHIPMENT" at bounding box center [524, 316] width 91 height 23
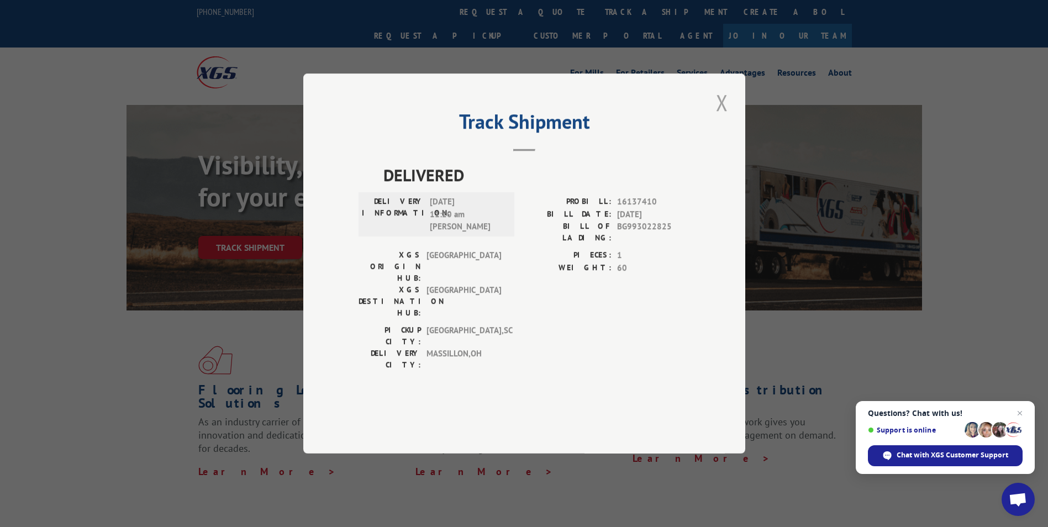
click at [724, 118] on button "Close modal" at bounding box center [721, 102] width 19 height 30
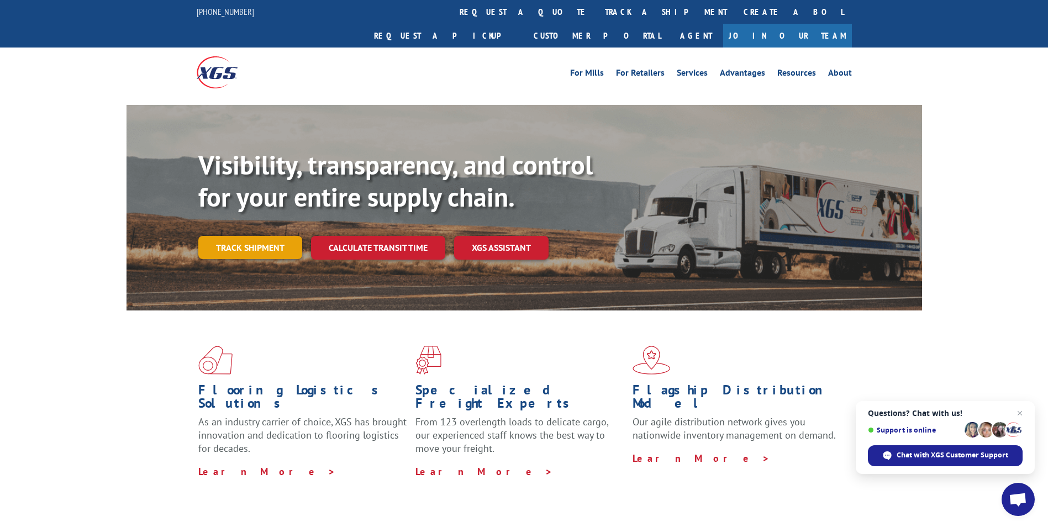
click at [257, 236] on link "Track shipment" at bounding box center [250, 247] width 104 height 23
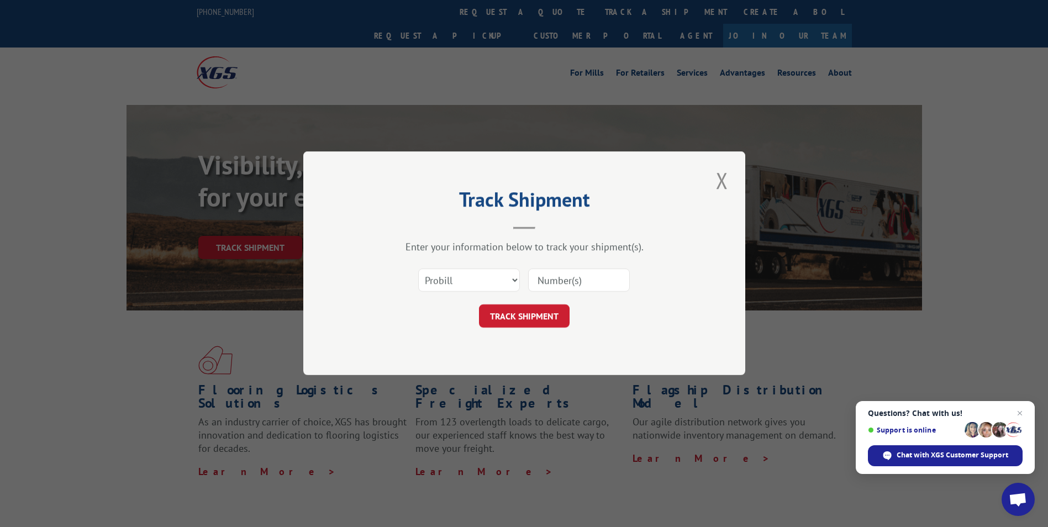
click at [553, 278] on input at bounding box center [579, 280] width 102 height 23
paste input "16137406"
type input "16137406"
click at [528, 317] on button "TRACK SHIPMENT" at bounding box center [524, 316] width 91 height 23
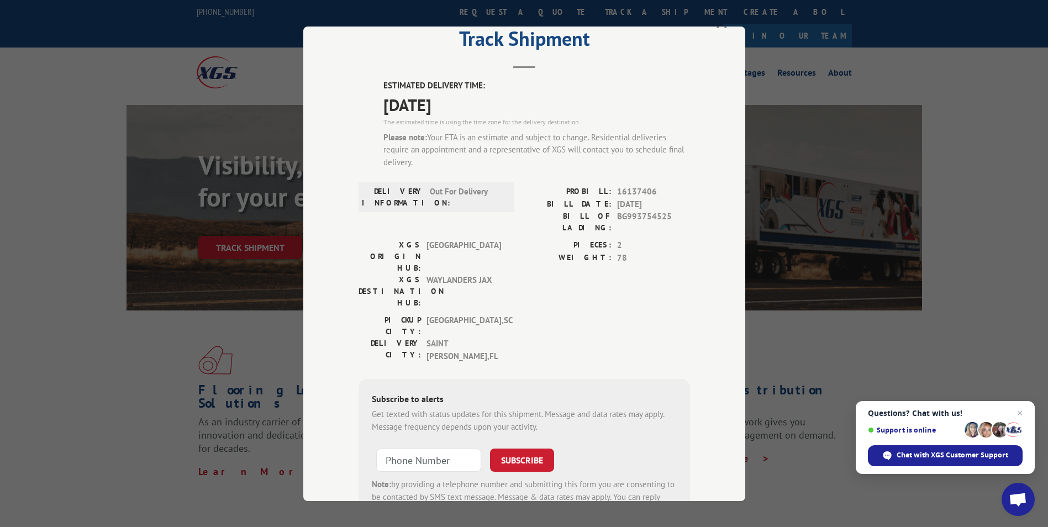
scroll to position [55, 0]
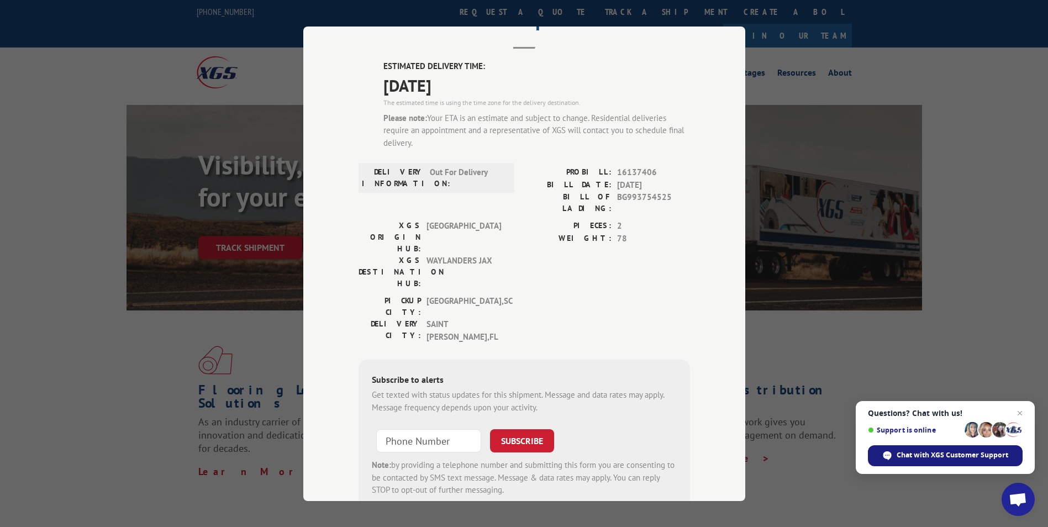
click at [951, 452] on span "Chat with XGS Customer Support" at bounding box center [952, 455] width 112 height 10
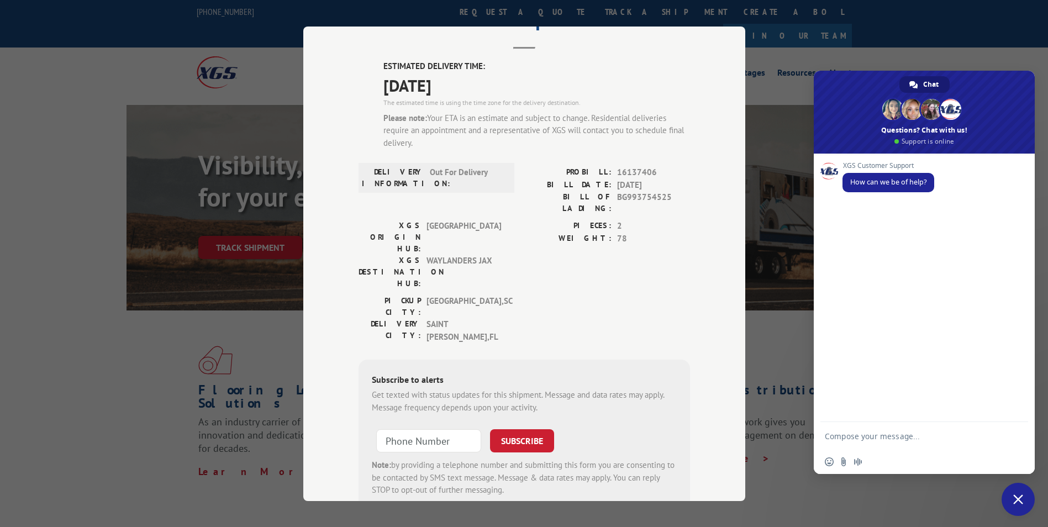
scroll to position [0, 0]
type textarea "Hi, I need some delivery status"
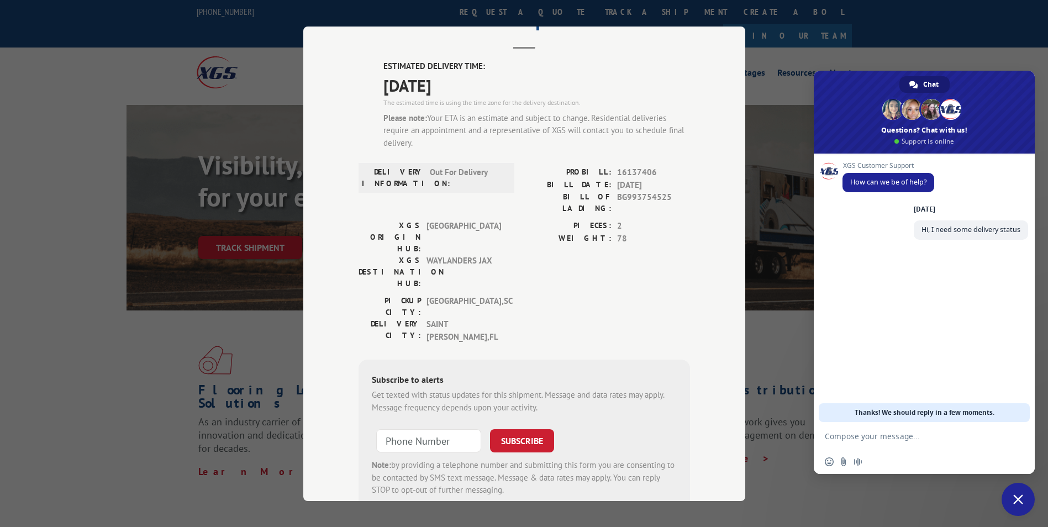
click at [884, 438] on textarea "Compose your message..." at bounding box center [913, 436] width 177 height 28
paste textarea "16137439 16137437 16137435 16137438 16137430 16137420"
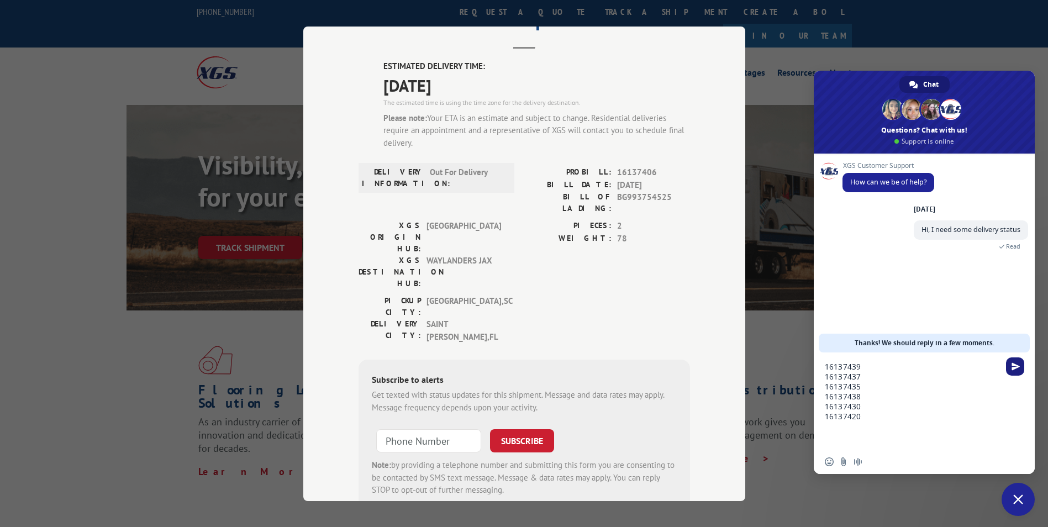
type textarea "16137439 16137437 16137435 16137438 16137430 16137420"
click at [1009, 373] on span "Send" at bounding box center [1015, 366] width 18 height 18
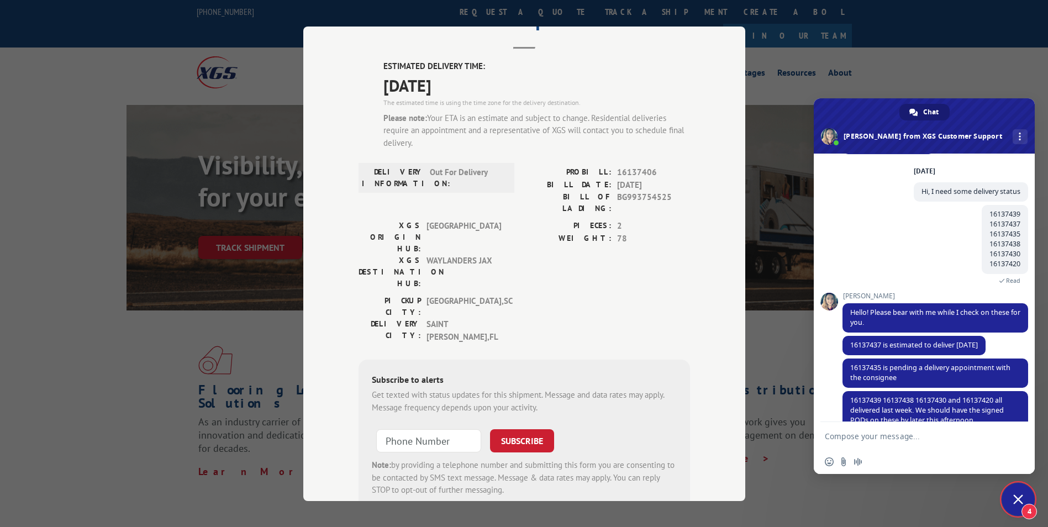
scroll to position [59, 0]
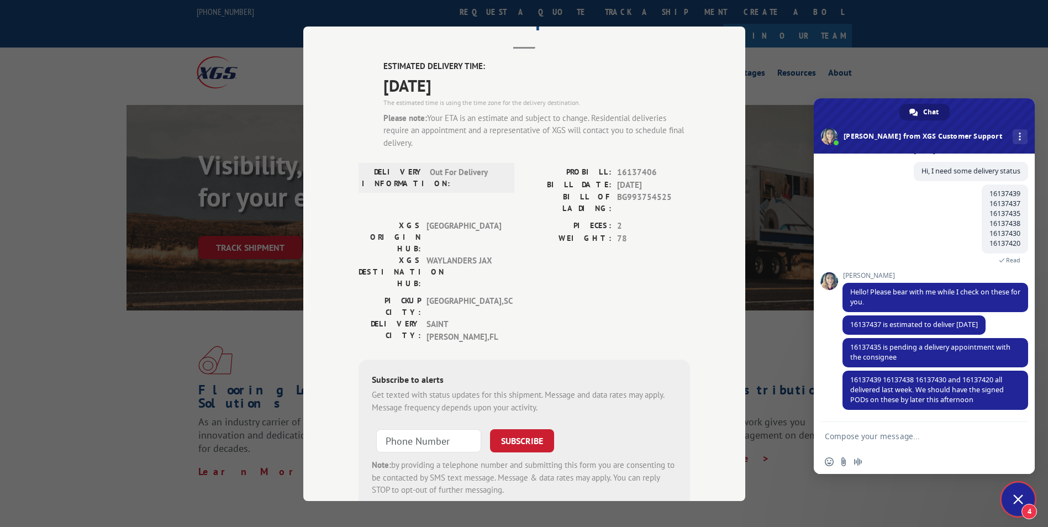
click at [897, 439] on textarea "Compose your message..." at bounding box center [913, 436] width 177 height 28
type textarea "Thanks!"
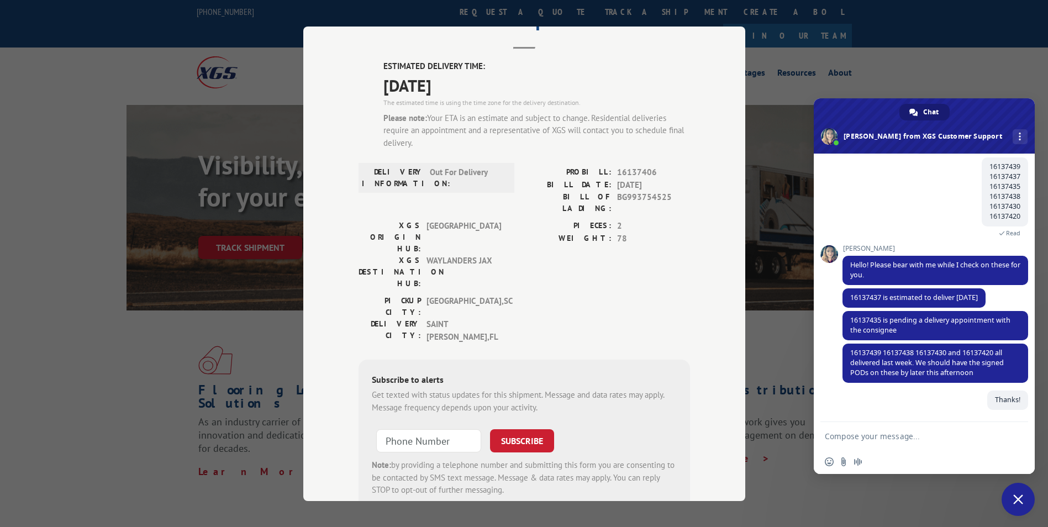
scroll to position [86, 0]
